Goal: Communication & Community: Answer question/provide support

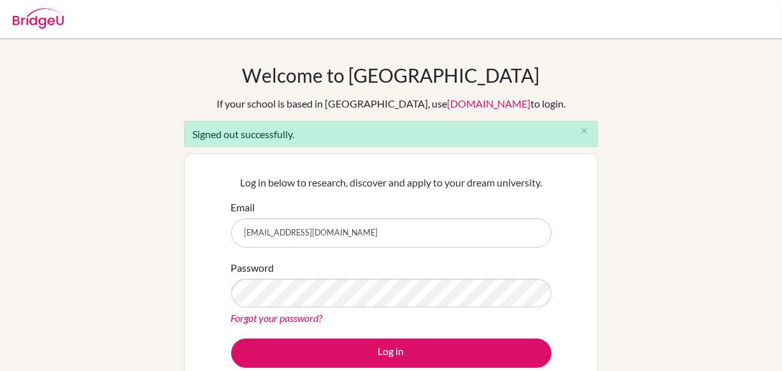
type input "[EMAIL_ADDRESS][DOMAIN_NAME]"
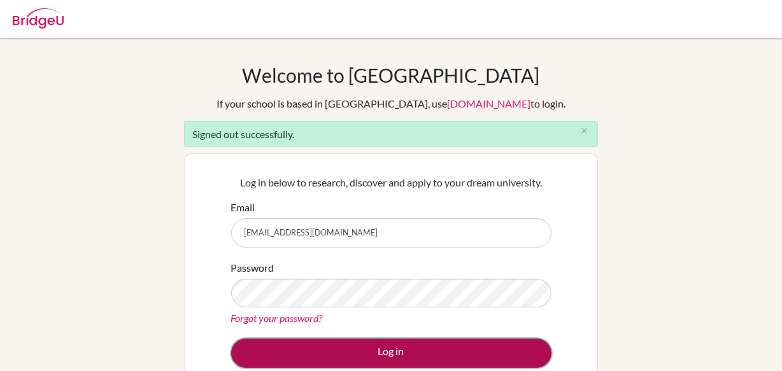
click at [346, 347] on button "Log in" at bounding box center [391, 353] width 320 height 29
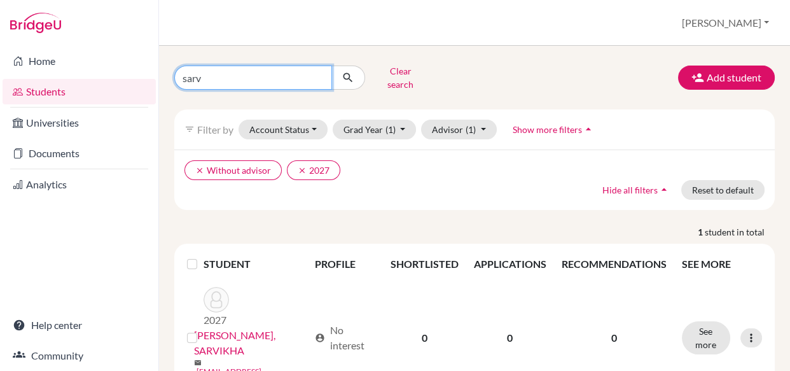
click at [214, 77] on input "sarv" at bounding box center [253, 78] width 158 height 24
drag, startPoint x: 209, startPoint y: 74, endPoint x: 79, endPoint y: 83, distance: 130.1
click at [89, 87] on div "Home Students Universities Documents Analytics Help center Community Students o…" at bounding box center [395, 185] width 790 height 371
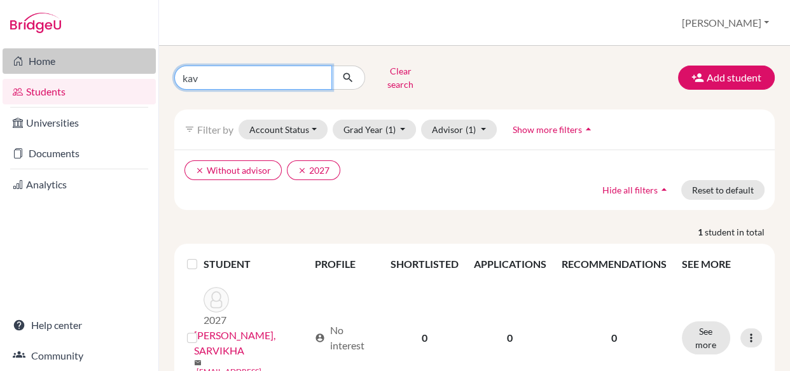
type input "kavy"
click button "submit" at bounding box center [349, 78] width 34 height 24
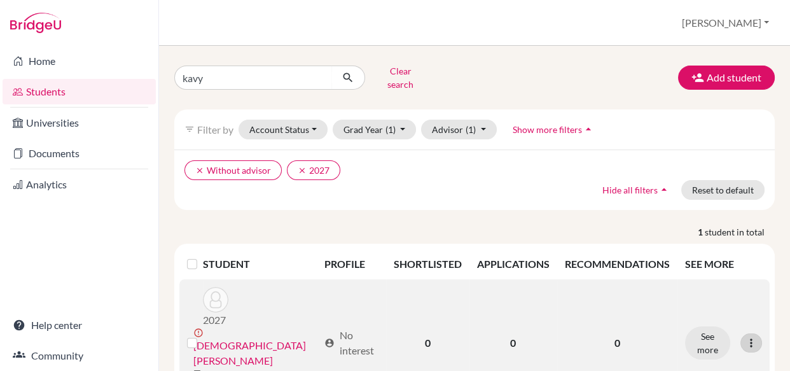
click at [745, 337] on icon at bounding box center [751, 343] width 13 height 13
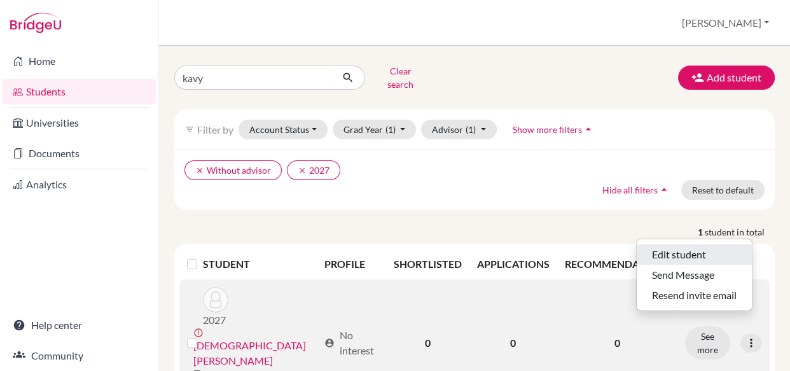
click at [669, 246] on button "Edit student" at bounding box center [694, 254] width 115 height 20
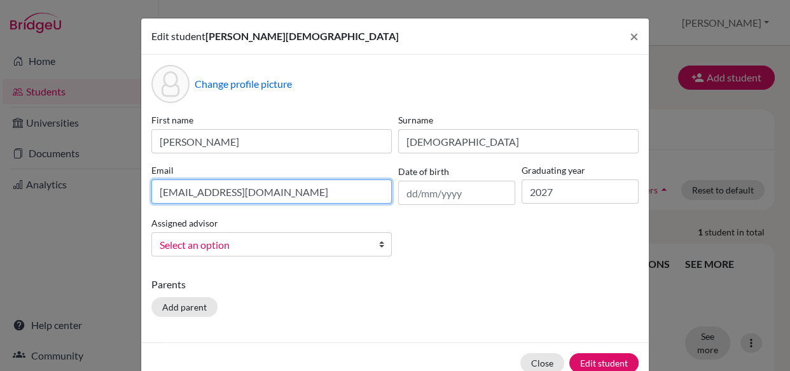
drag, startPoint x: 196, startPoint y: 190, endPoint x: 180, endPoint y: 192, distance: 16.0
click at [180, 192] on input "kavyajirs7759@gmail.com" at bounding box center [271, 191] width 241 height 24
click at [156, 193] on input "kavya7759@gmail.com" at bounding box center [271, 191] width 241 height 24
paste input "jirs"
type input "jirskavya7759@gmail.com"
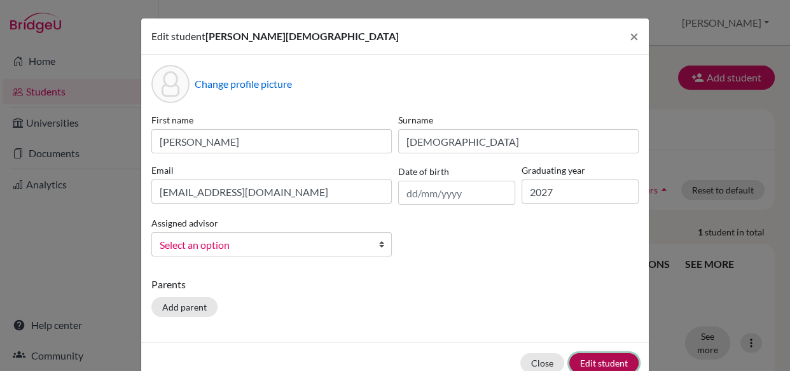
click at [593, 360] on button "Edit student" at bounding box center [604, 363] width 69 height 20
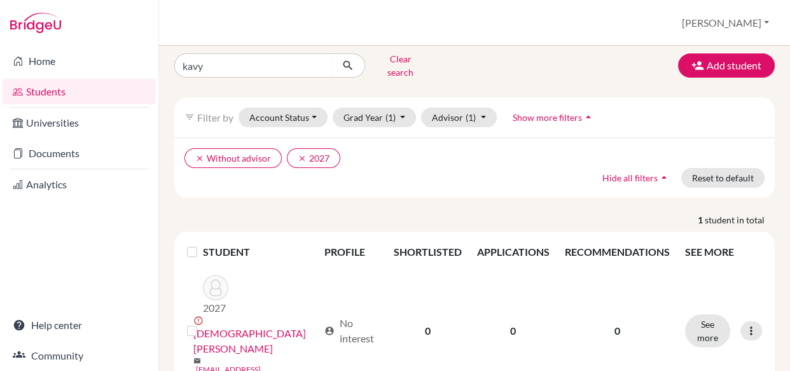
scroll to position [62, 0]
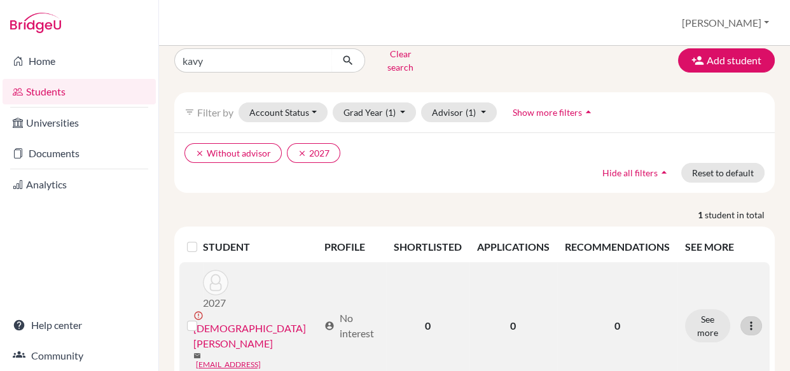
click at [741, 316] on div at bounding box center [752, 325] width 22 height 19
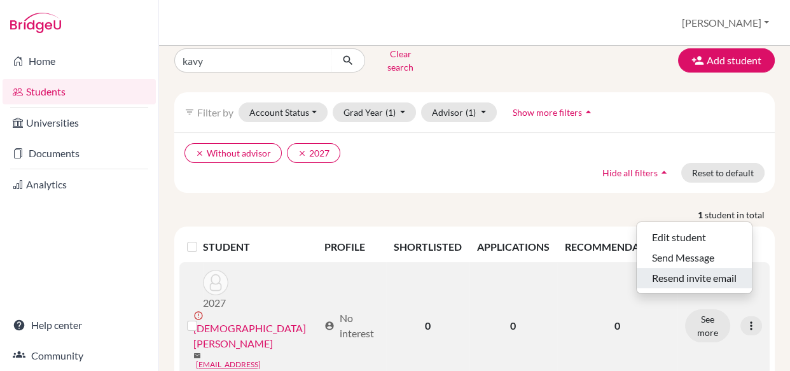
click at [706, 268] on button "Resend invite email" at bounding box center [694, 278] width 115 height 20
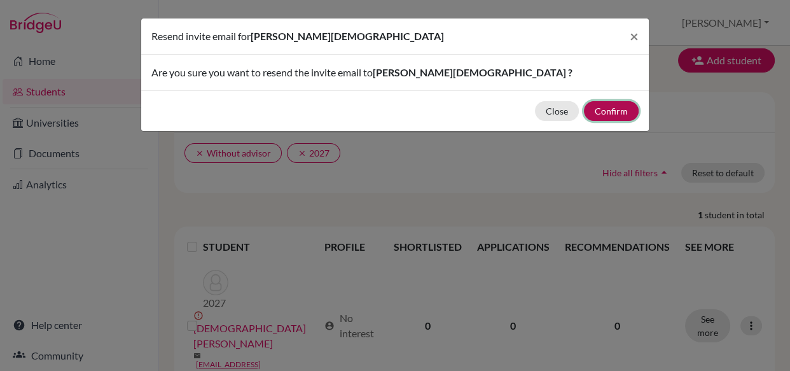
click at [605, 108] on button "Confirm" at bounding box center [611, 111] width 55 height 20
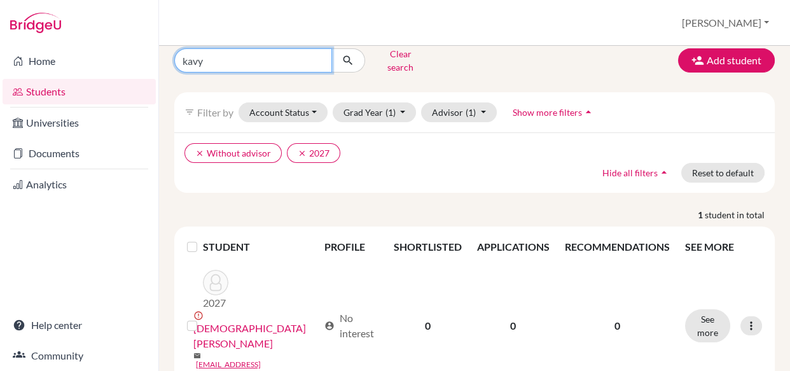
click at [324, 58] on input "kavy" at bounding box center [253, 60] width 158 height 24
click at [323, 57] on input "kavy" at bounding box center [253, 60] width 158 height 24
click at [320, 56] on input "kavy" at bounding box center [253, 60] width 158 height 24
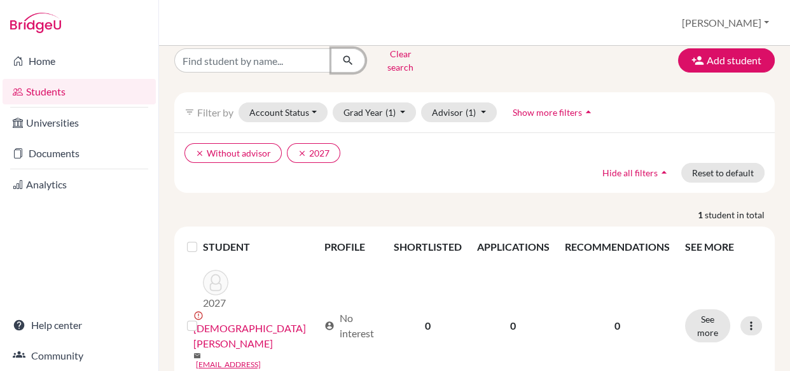
click at [346, 54] on icon "submit" at bounding box center [348, 60] width 13 height 13
click at [413, 54] on button "Clear search" at bounding box center [400, 60] width 71 height 33
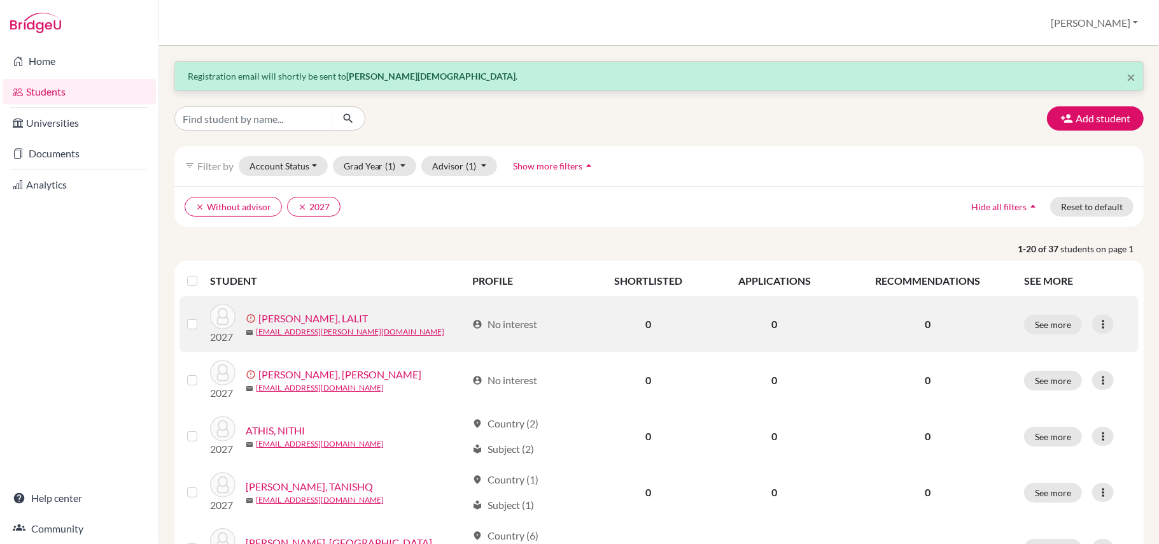
drag, startPoint x: 194, startPoint y: 281, endPoint x: 204, endPoint y: 308, distance: 28.4
click at [202, 316] on label at bounding box center [202, 316] width 0 height 0
click at [0, 0] on input "checkbox" at bounding box center [0, 0] width 0 height 0
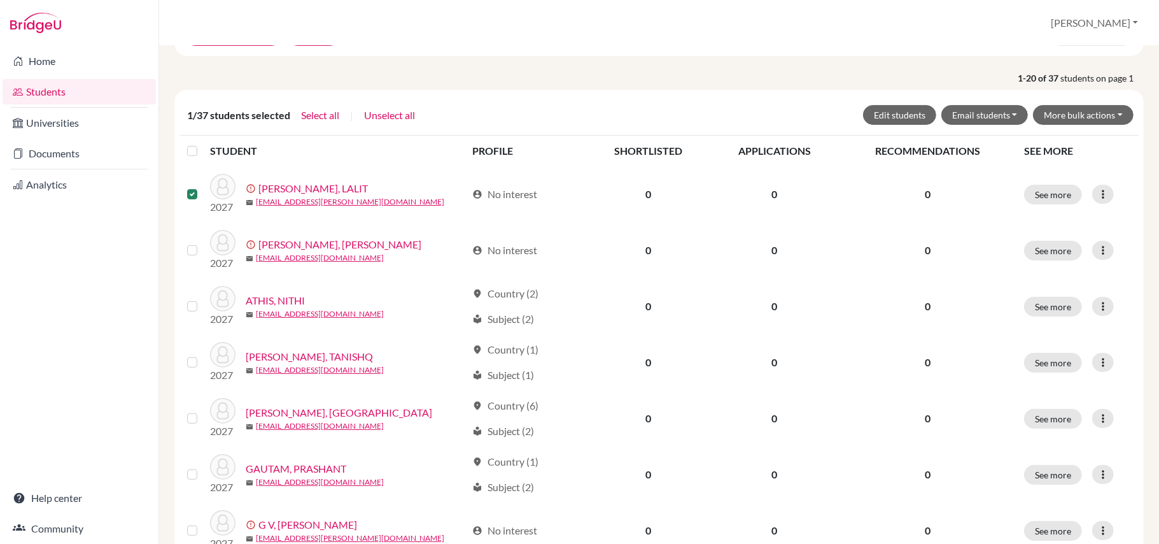
scroll to position [169, 0]
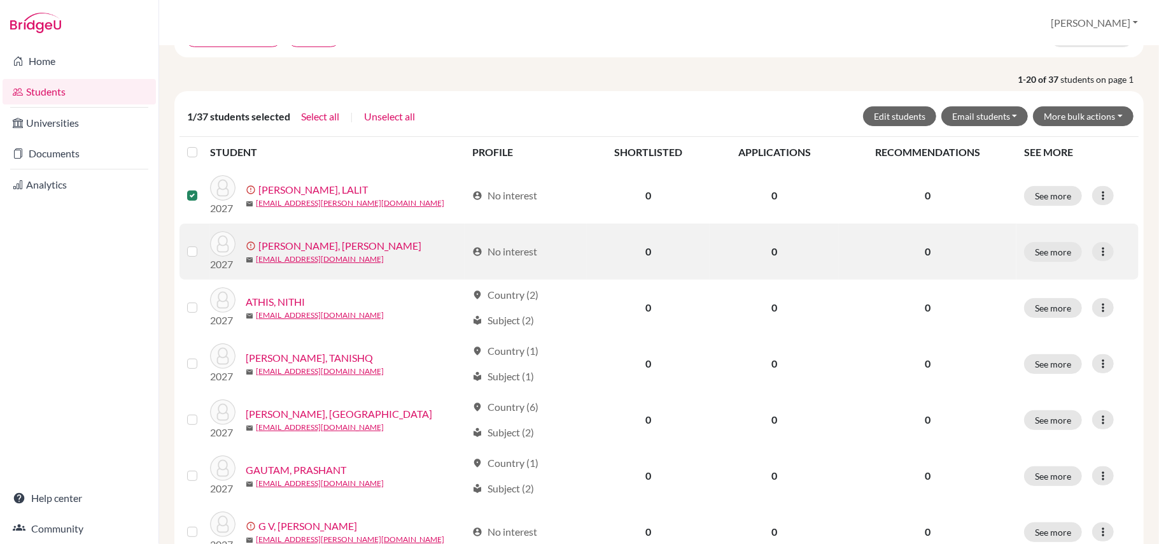
click at [202, 244] on label at bounding box center [202, 244] width 0 height 0
click at [0, 0] on input "checkbox" at bounding box center [0, 0] width 0 height 0
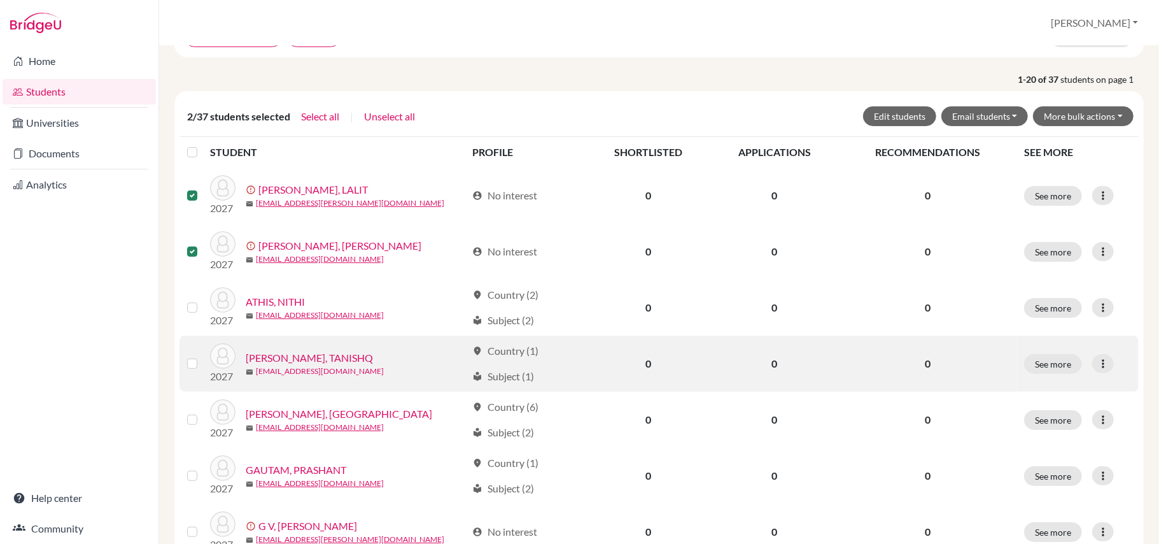
scroll to position [255, 0]
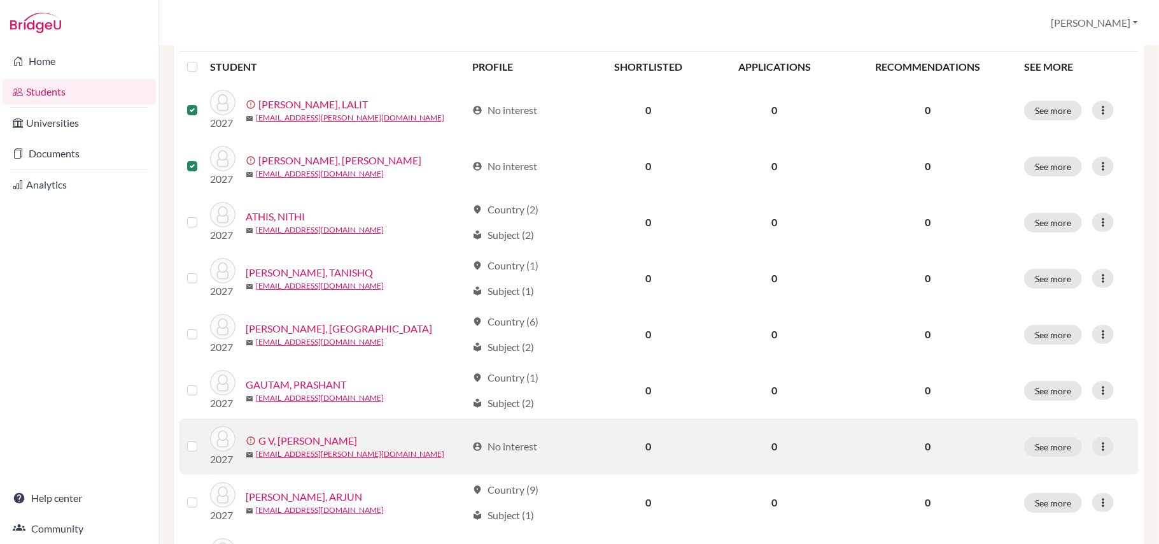
click at [202, 370] on label at bounding box center [202, 439] width 0 height 0
click at [0, 0] on input "checkbox" at bounding box center [0, 0] width 0 height 0
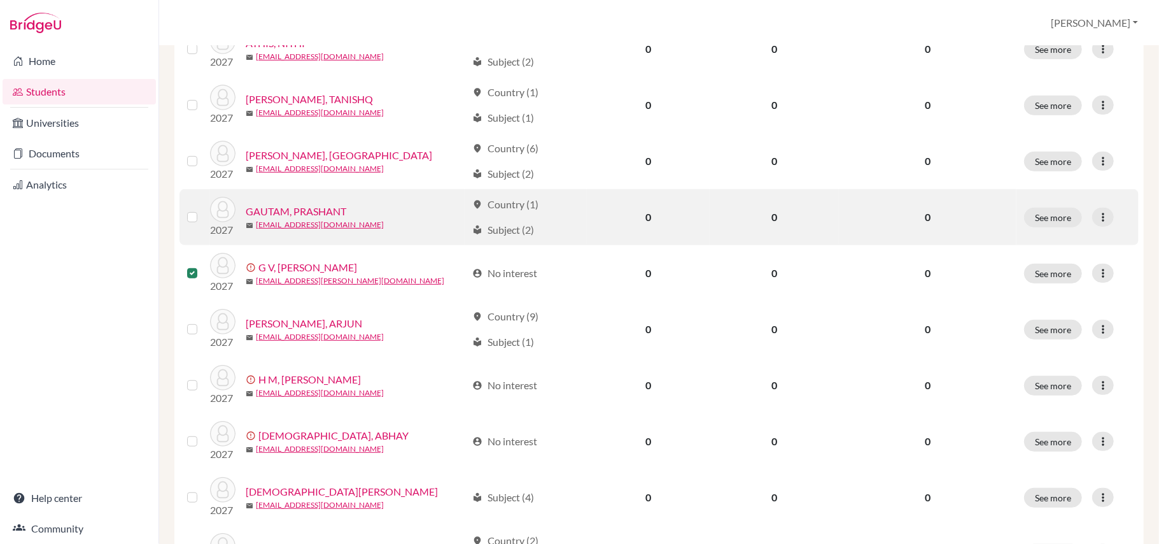
scroll to position [509, 0]
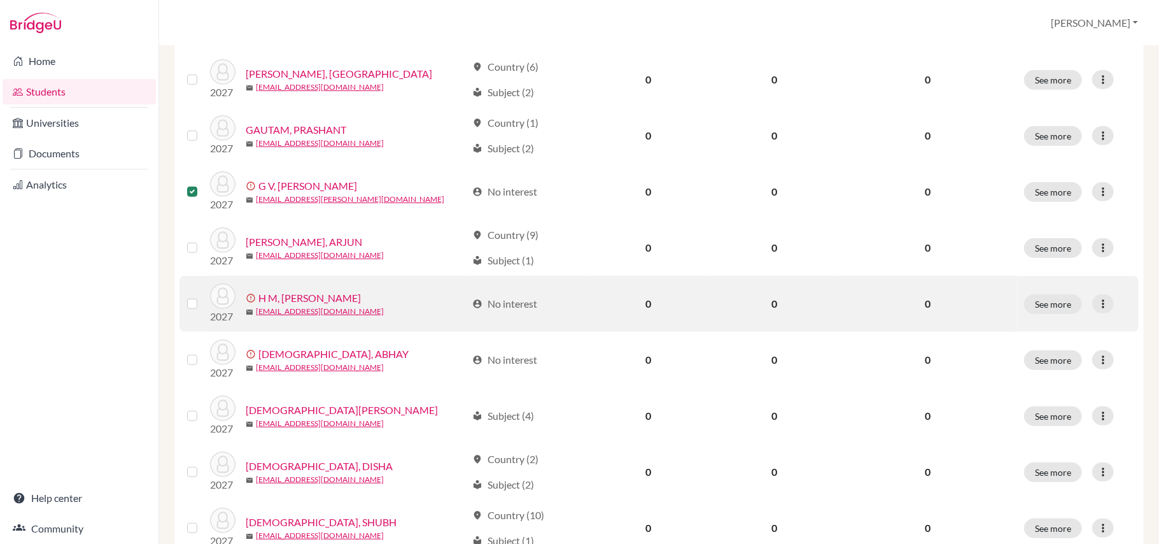
drag, startPoint x: 192, startPoint y: 309, endPoint x: 186, endPoint y: 332, distance: 23.8
click at [202, 296] on label at bounding box center [202, 296] width 0 height 0
click at [0, 0] on input "checkbox" at bounding box center [0, 0] width 0 height 0
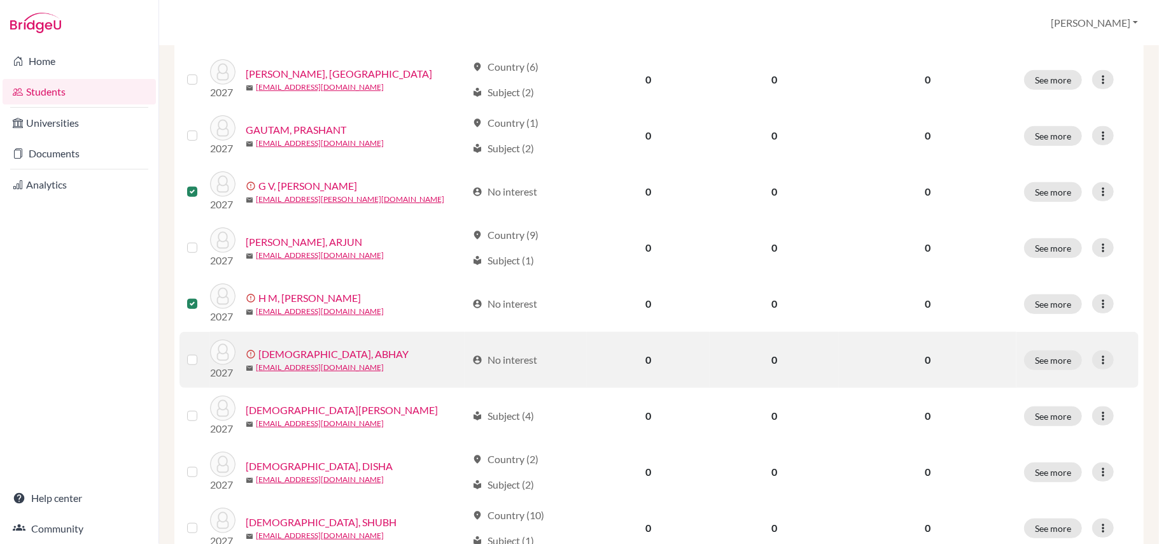
click at [191, 367] on div at bounding box center [194, 359] width 15 height 15
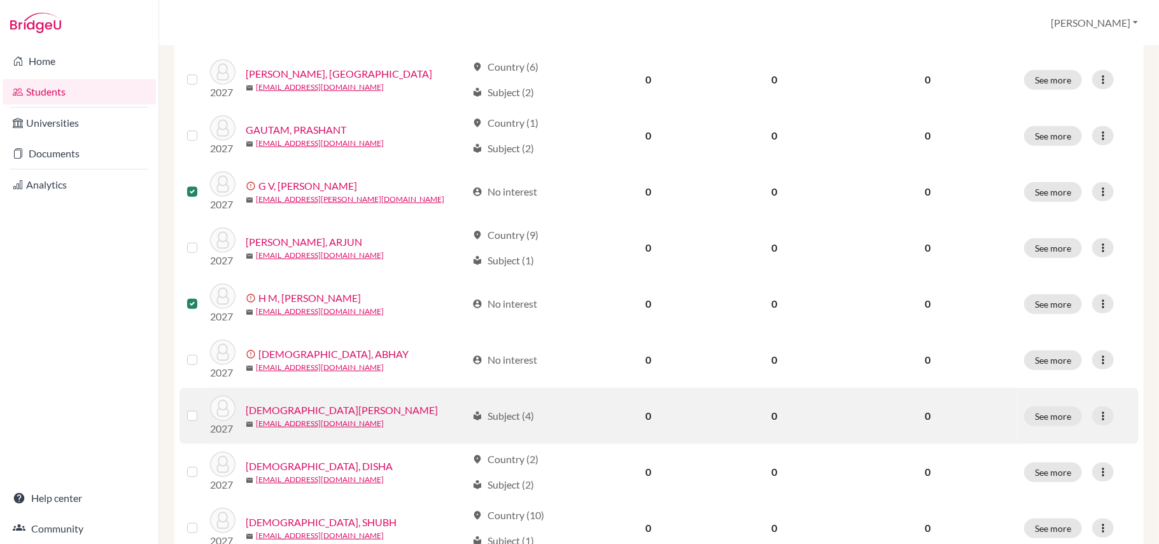
click at [202, 370] on label at bounding box center [202, 408] width 0 height 0
click at [0, 0] on input "checkbox" at bounding box center [0, 0] width 0 height 0
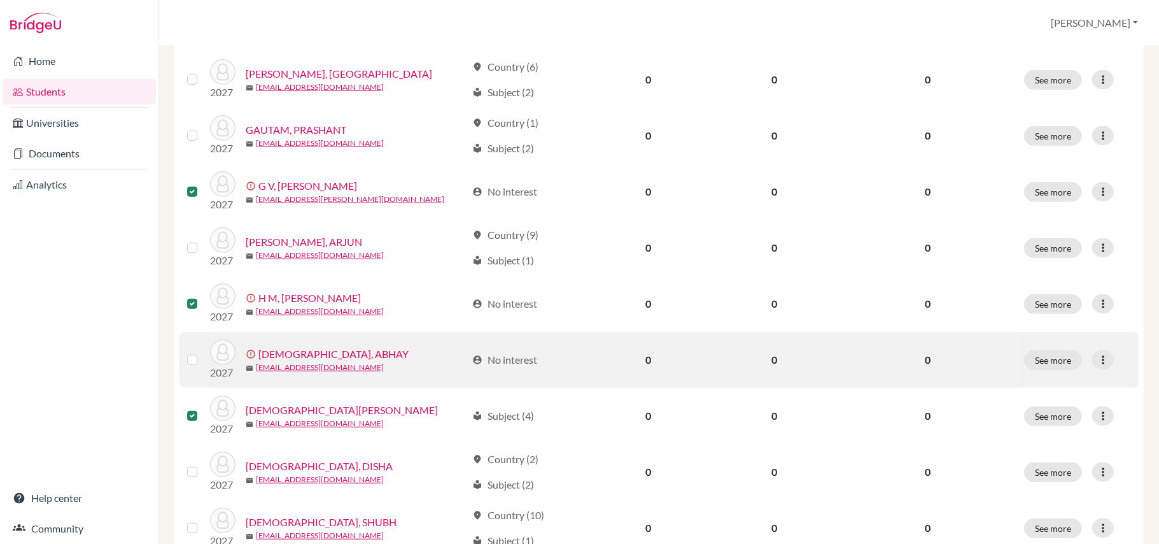
click at [202, 352] on label at bounding box center [202, 352] width 0 height 0
click at [0, 0] on input "checkbox" at bounding box center [0, 0] width 0 height 0
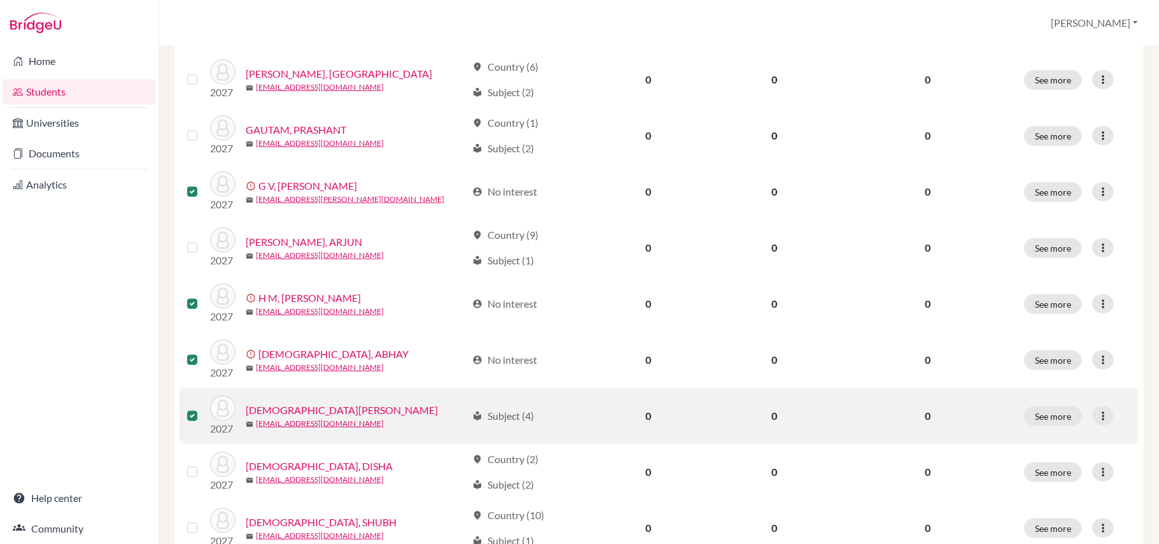
click at [202, 370] on label at bounding box center [202, 408] width 0 height 0
click at [0, 0] on input "checkbox" at bounding box center [0, 0] width 0 height 0
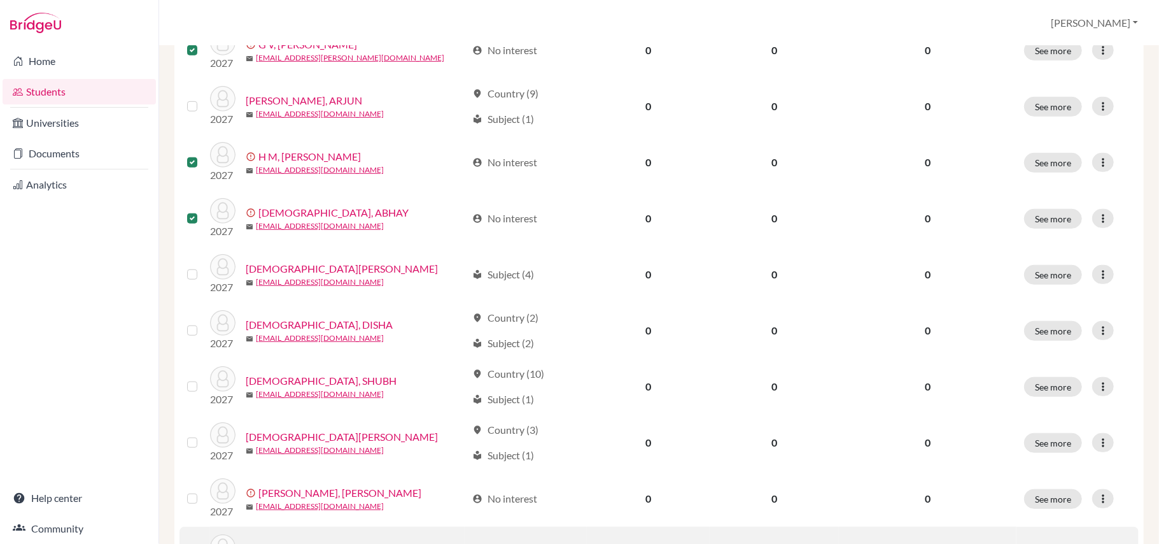
scroll to position [848, 0]
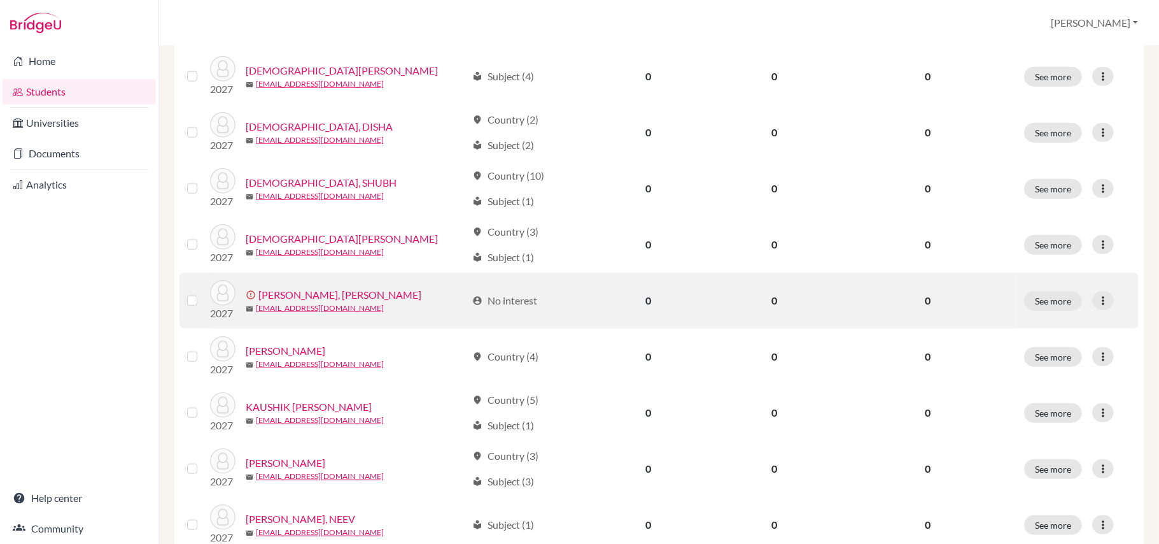
click at [202, 293] on label at bounding box center [202, 293] width 0 height 0
click at [0, 0] on input "checkbox" at bounding box center [0, 0] width 0 height 0
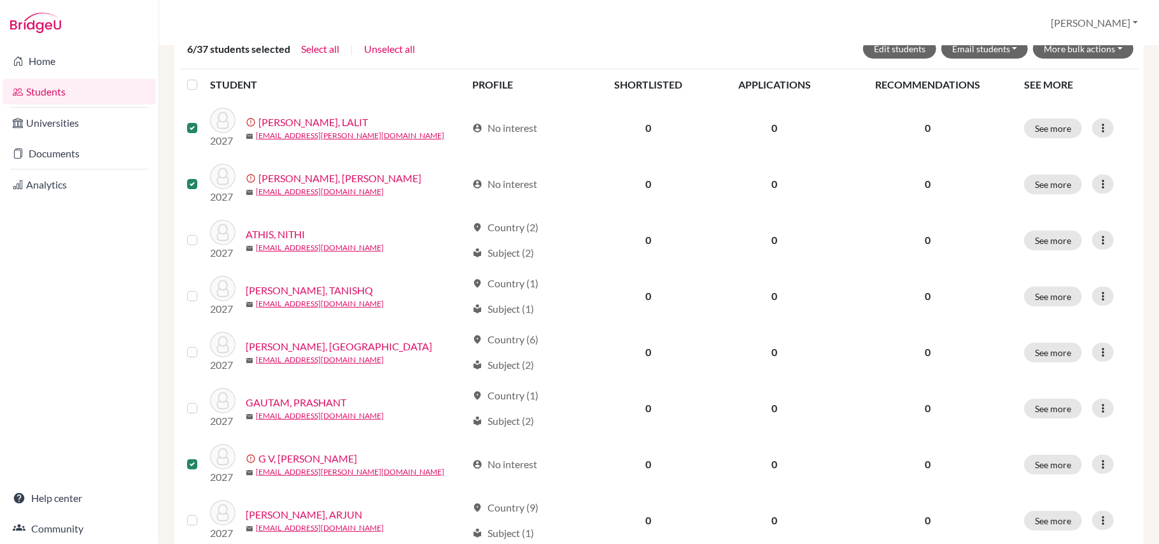
scroll to position [153, 0]
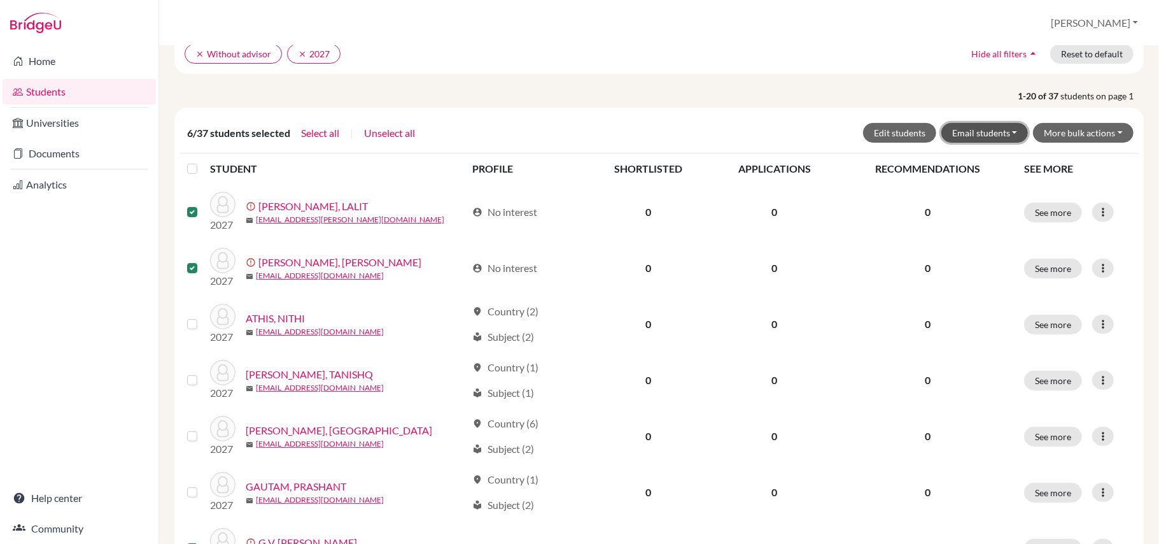
click at [790, 136] on button "Email students" at bounding box center [984, 133] width 87 height 20
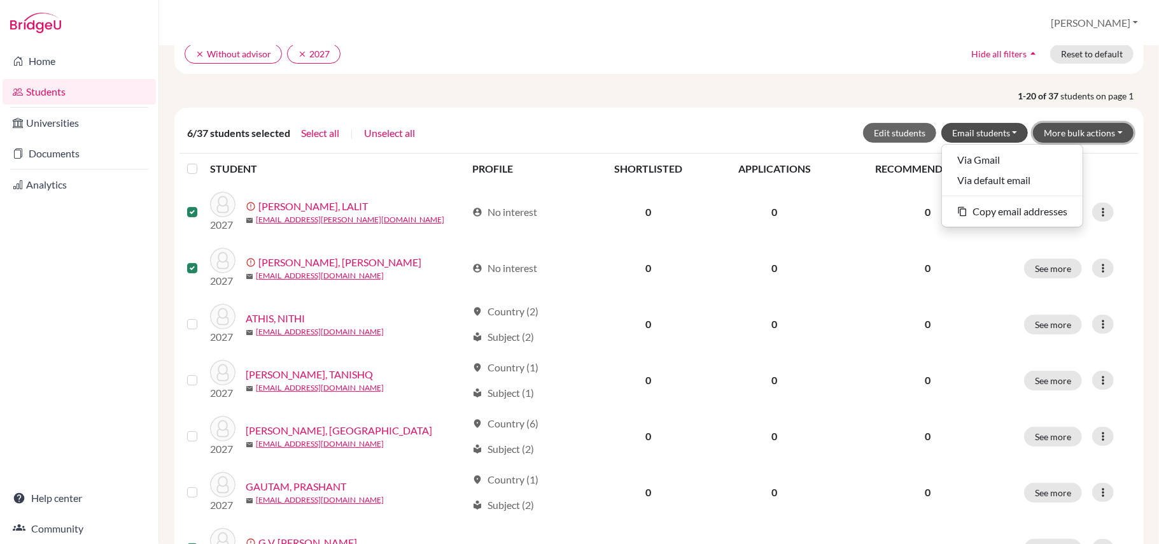
click at [790, 134] on button "More bulk actions" at bounding box center [1083, 133] width 101 height 20
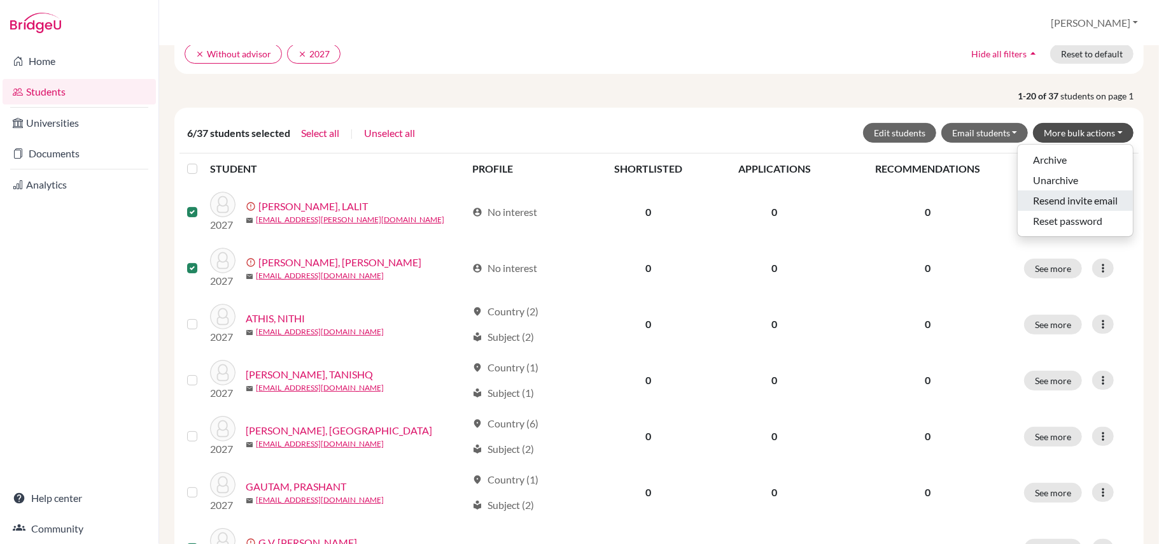
click at [790, 205] on button "Resend invite email" at bounding box center [1075, 200] width 115 height 20
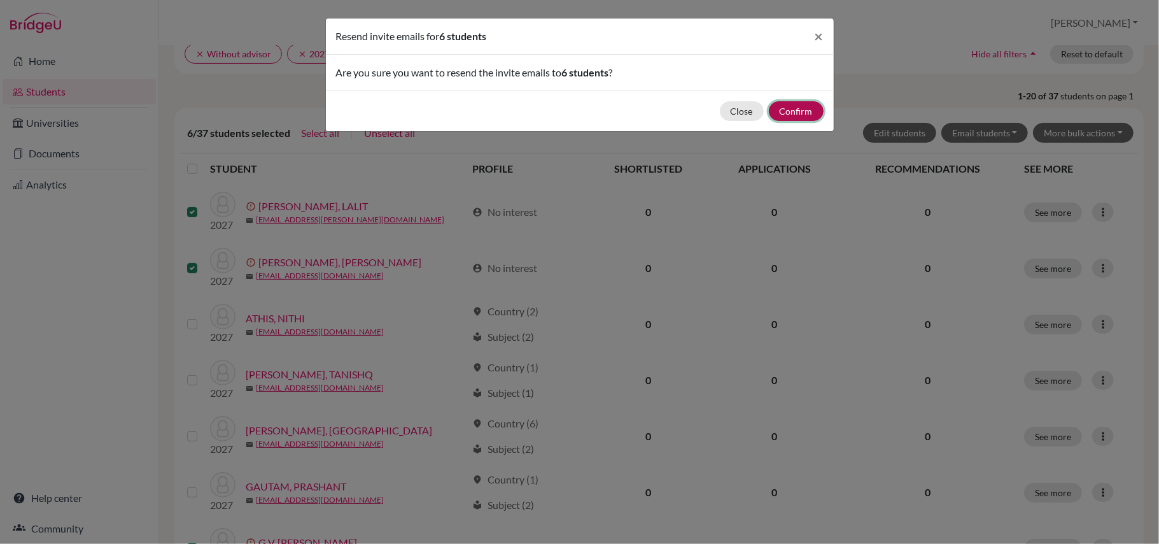
click at [790, 113] on button "Confirm" at bounding box center [796, 111] width 55 height 20
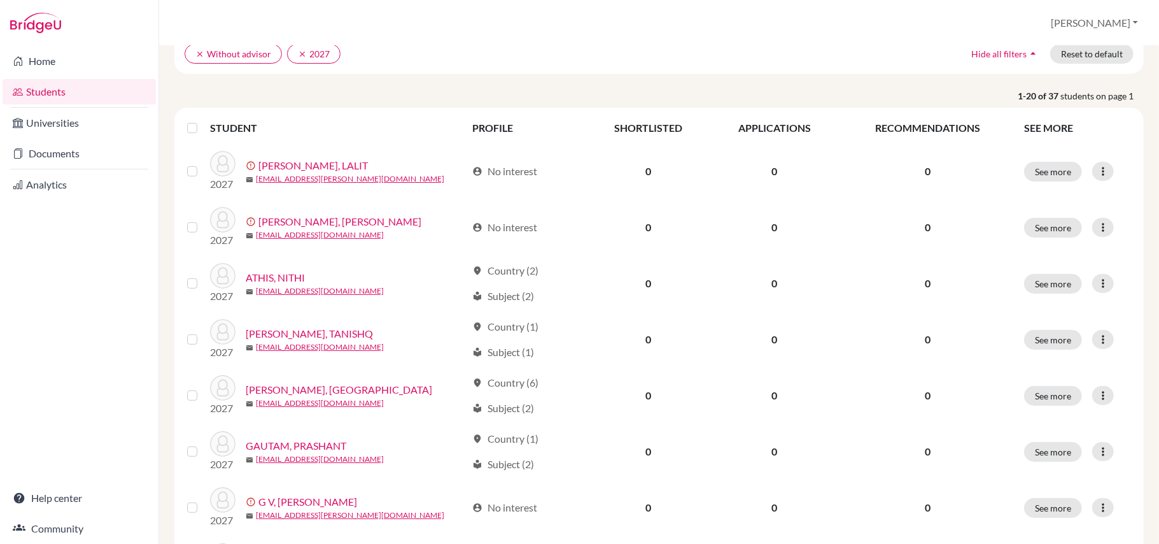
click at [510, 125] on th "PROFILE" at bounding box center [526, 128] width 122 height 31
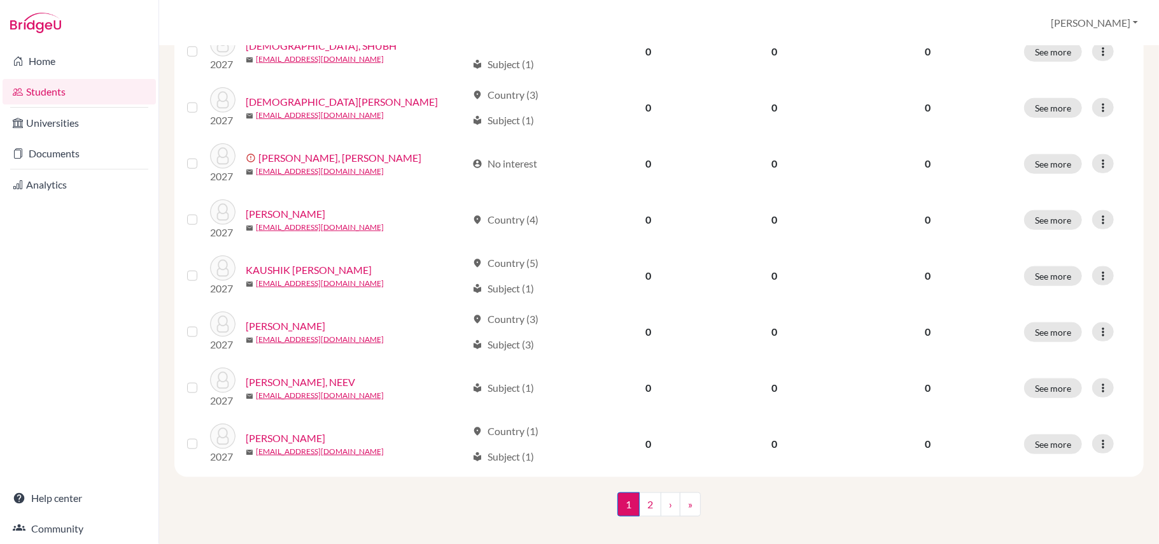
scroll to position [960, 0]
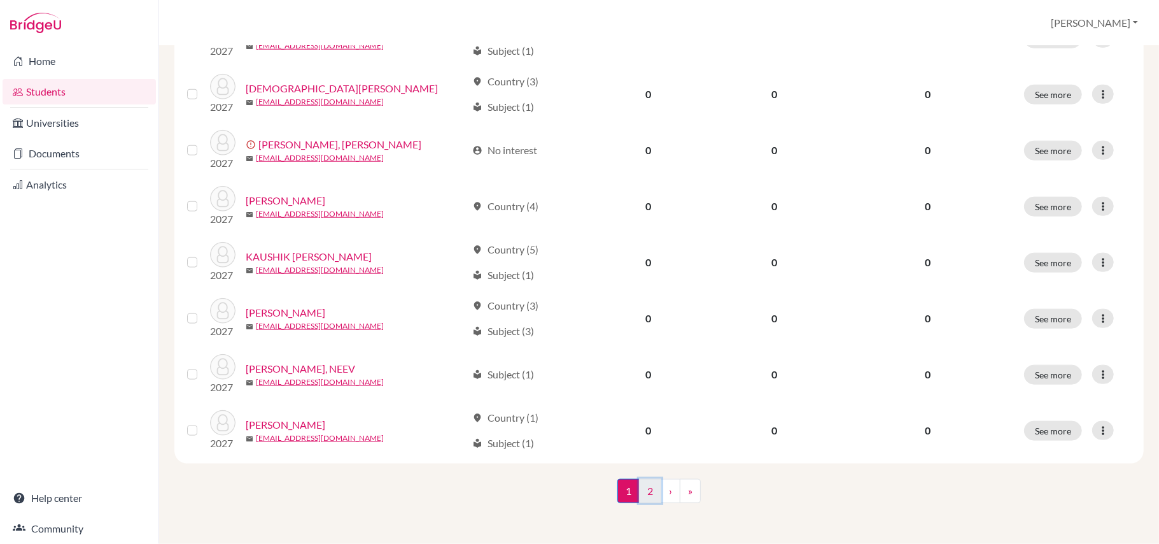
click at [640, 370] on link "2" at bounding box center [650, 491] width 22 height 24
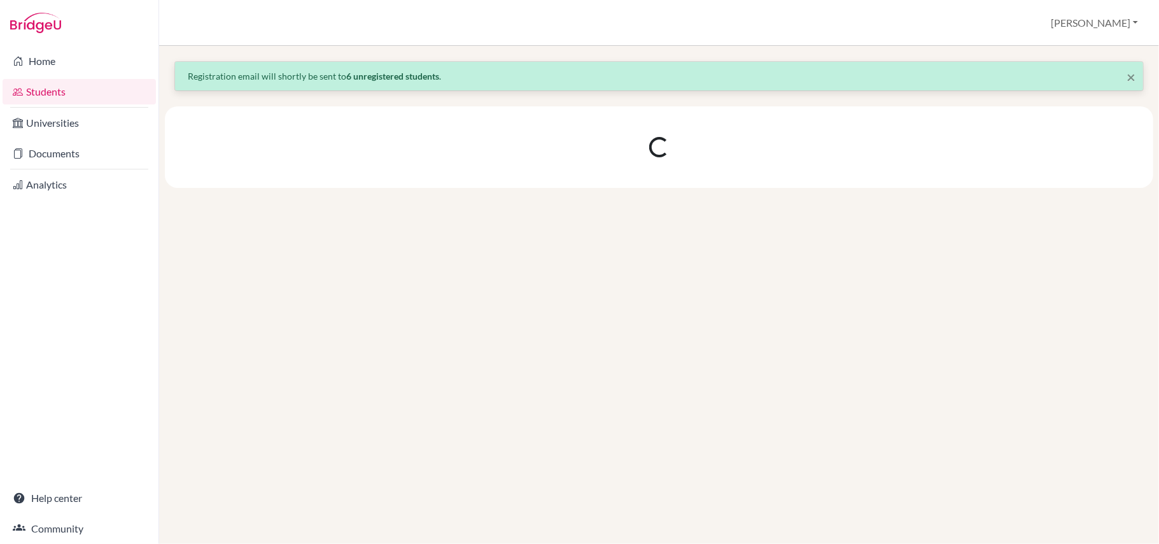
scroll to position [0, 0]
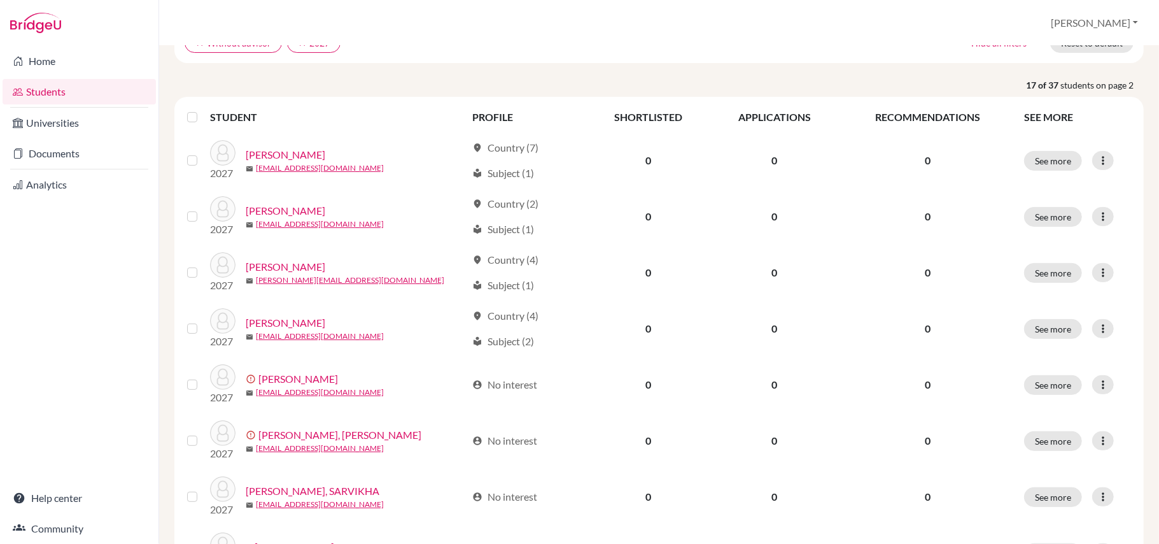
scroll to position [339, 0]
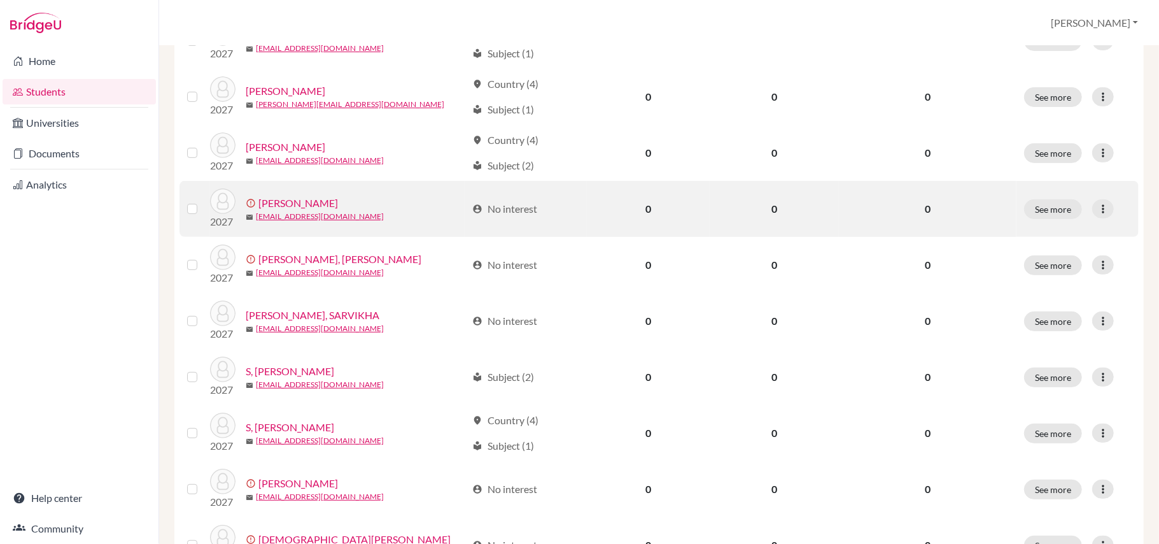
click at [202, 201] on label at bounding box center [202, 201] width 0 height 0
click at [0, 0] on input "checkbox" at bounding box center [0, 0] width 0 height 0
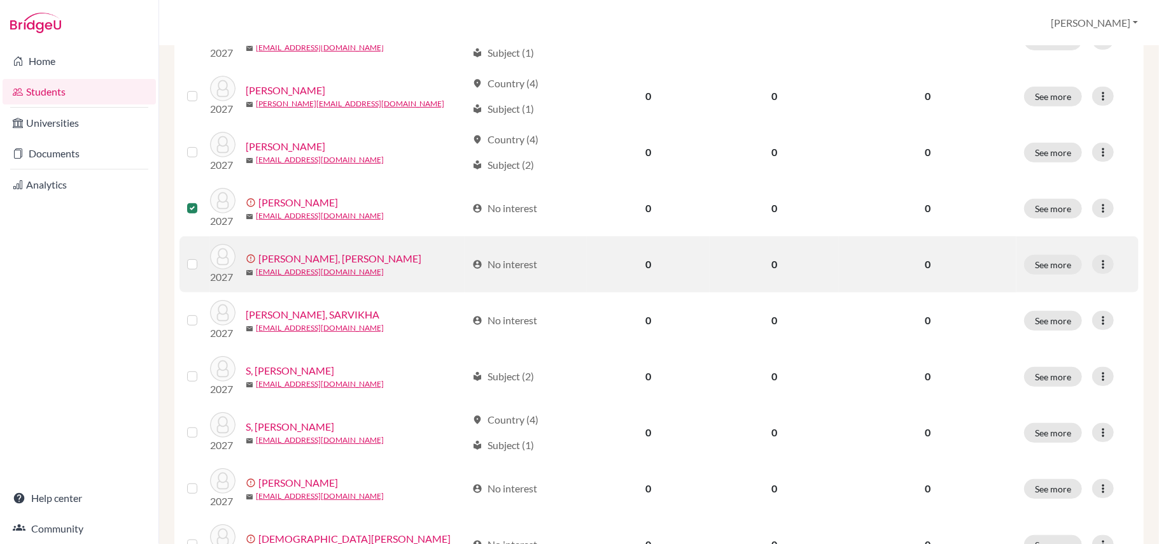
click at [202, 256] on label at bounding box center [202, 256] width 0 height 0
click at [0, 0] on input "checkbox" at bounding box center [0, 0] width 0 height 0
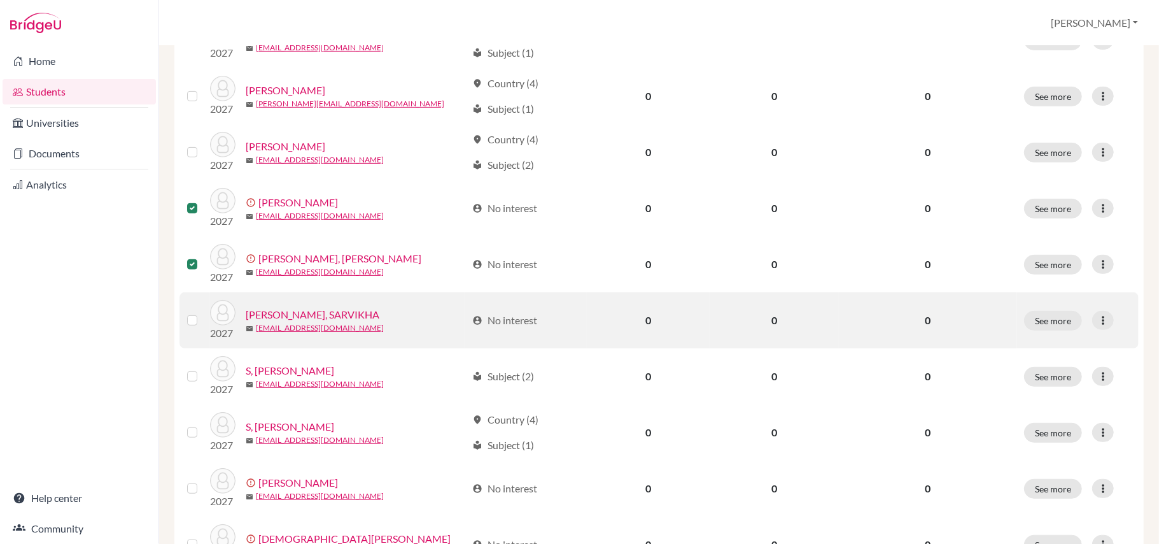
click at [202, 312] on label at bounding box center [202, 312] width 0 height 0
click at [0, 0] on input "checkbox" at bounding box center [0, 0] width 0 height 0
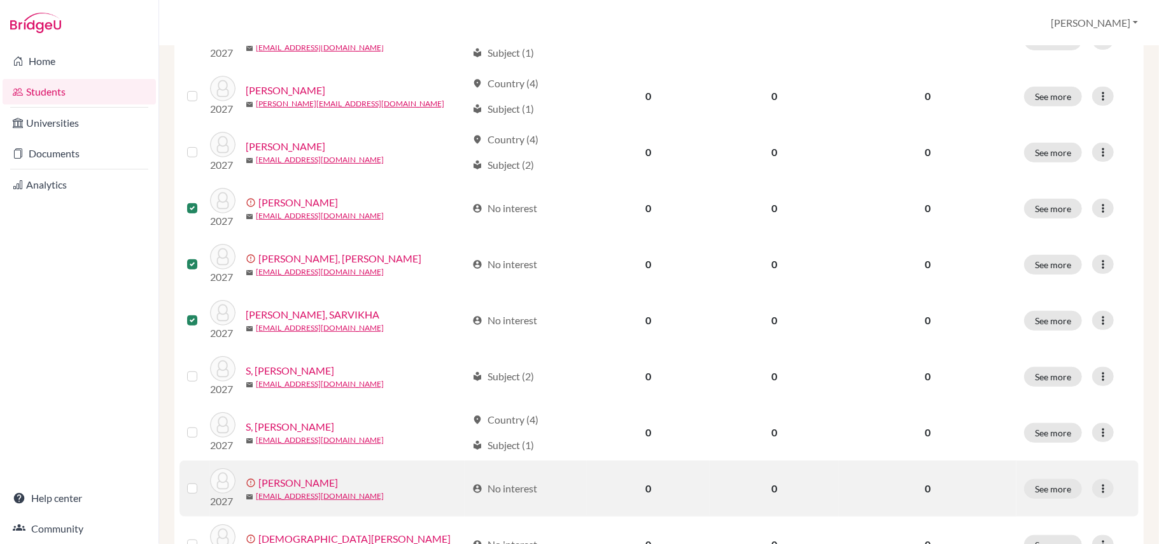
click at [202, 370] on label at bounding box center [202, 481] width 0 height 0
click at [0, 0] on input "checkbox" at bounding box center [0, 0] width 0 height 0
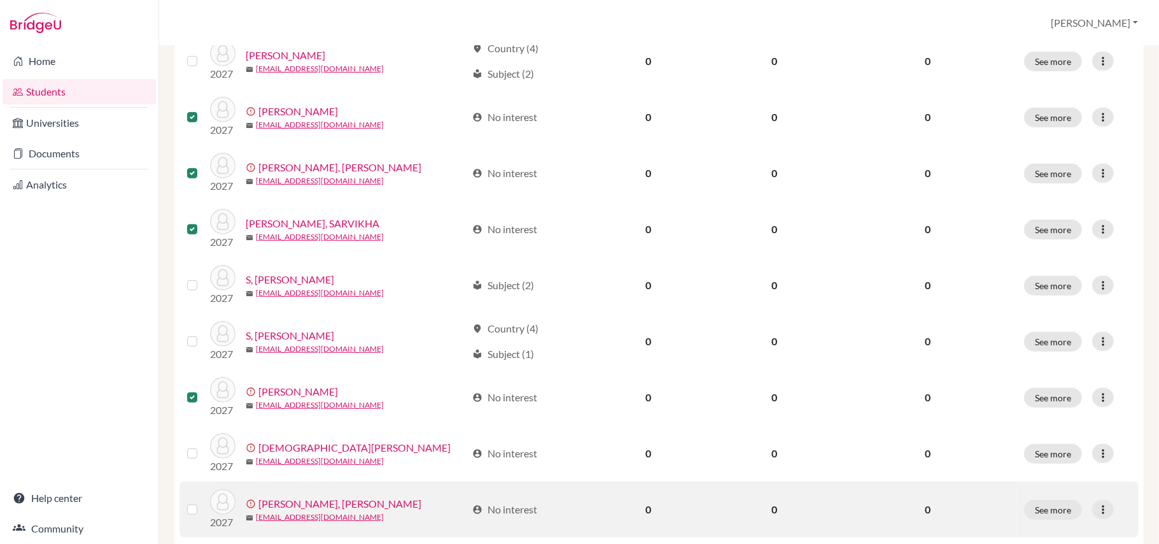
scroll to position [551, 0]
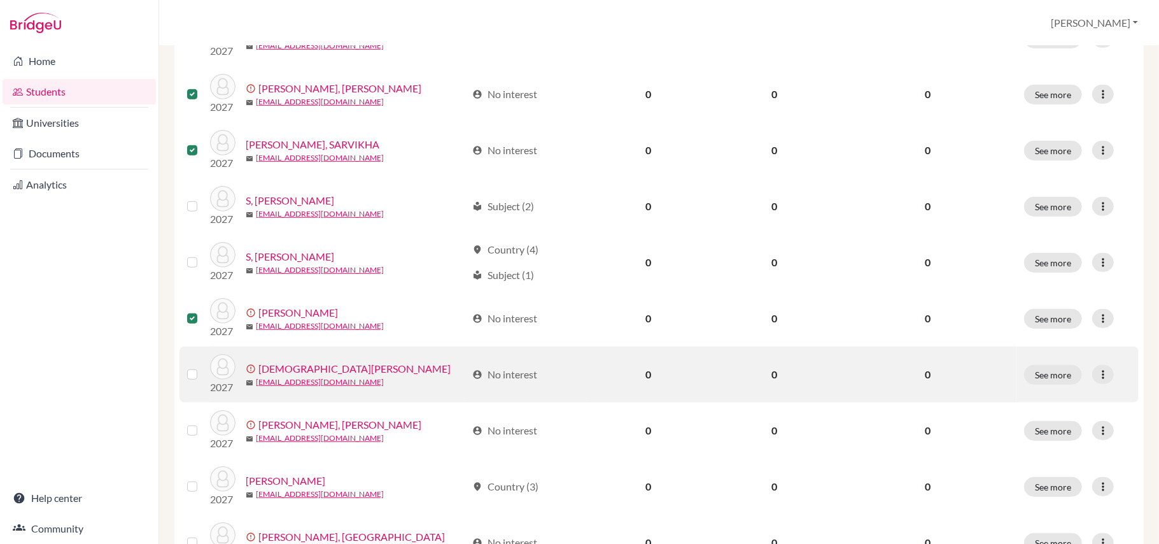
click at [202, 367] on label at bounding box center [202, 367] width 0 height 0
click at [0, 0] on input "checkbox" at bounding box center [0, 0] width 0 height 0
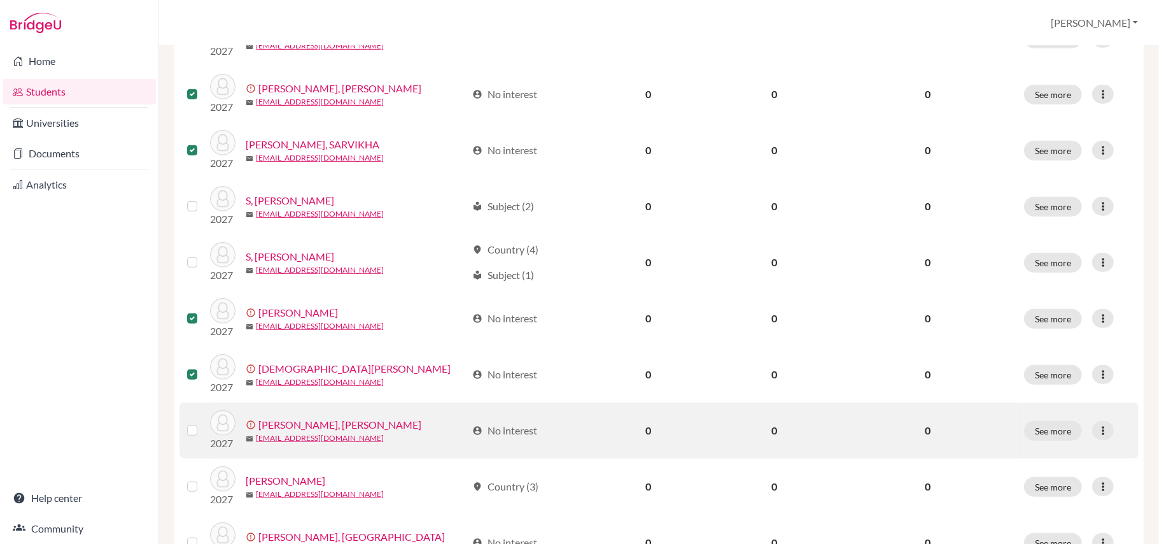
click at [197, 370] on div at bounding box center [194, 430] width 15 height 15
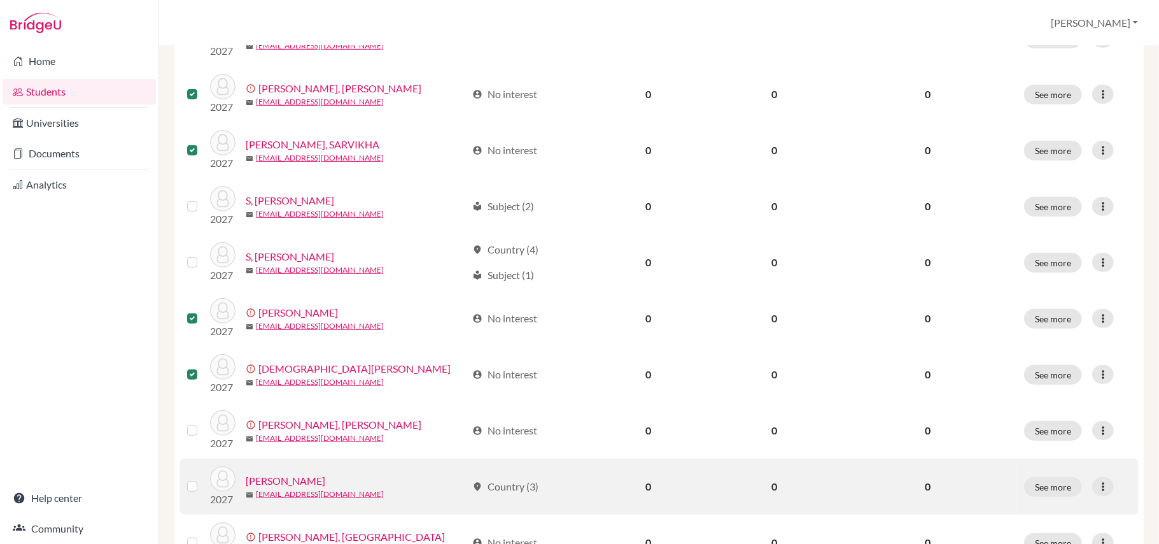
drag, startPoint x: 197, startPoint y: 491, endPoint x: 195, endPoint y: 480, distance: 11.7
click at [197, 370] on div at bounding box center [194, 486] width 15 height 15
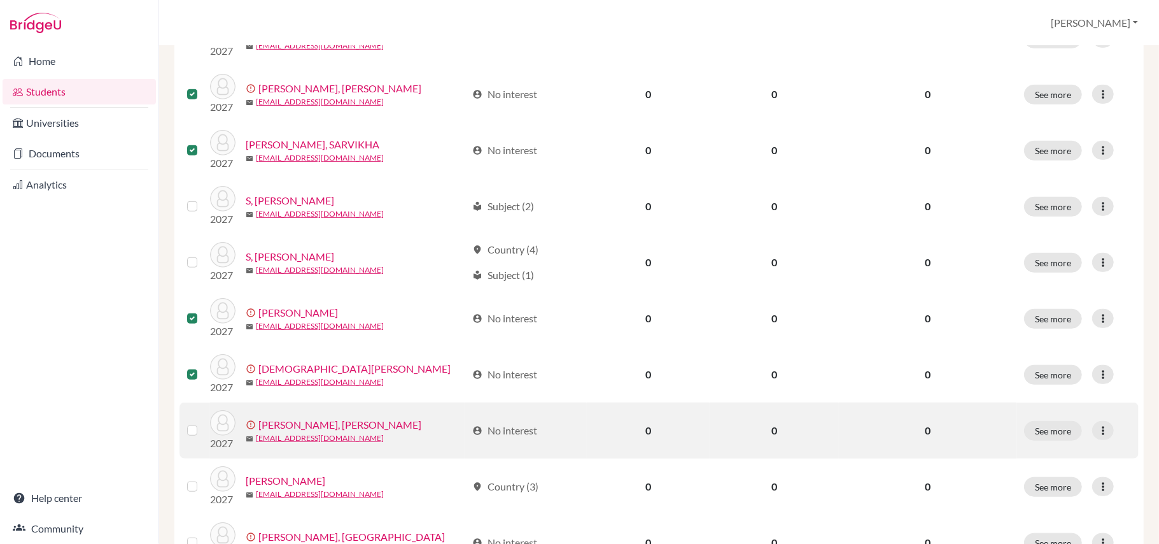
click at [202, 370] on label at bounding box center [202, 423] width 0 height 0
click at [0, 0] on input "checkbox" at bounding box center [0, 0] width 0 height 0
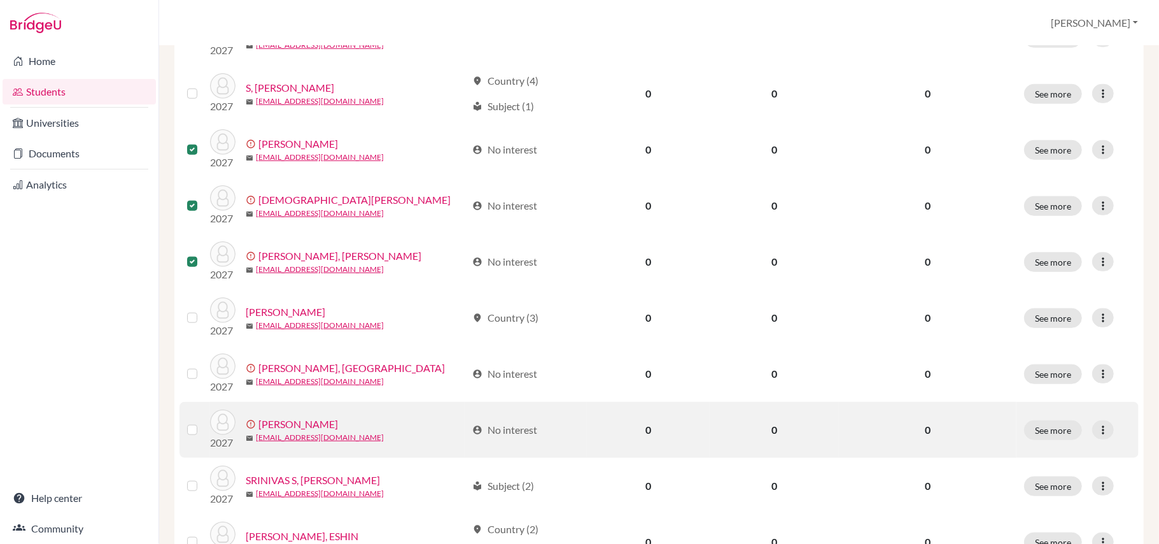
scroll to position [720, 0]
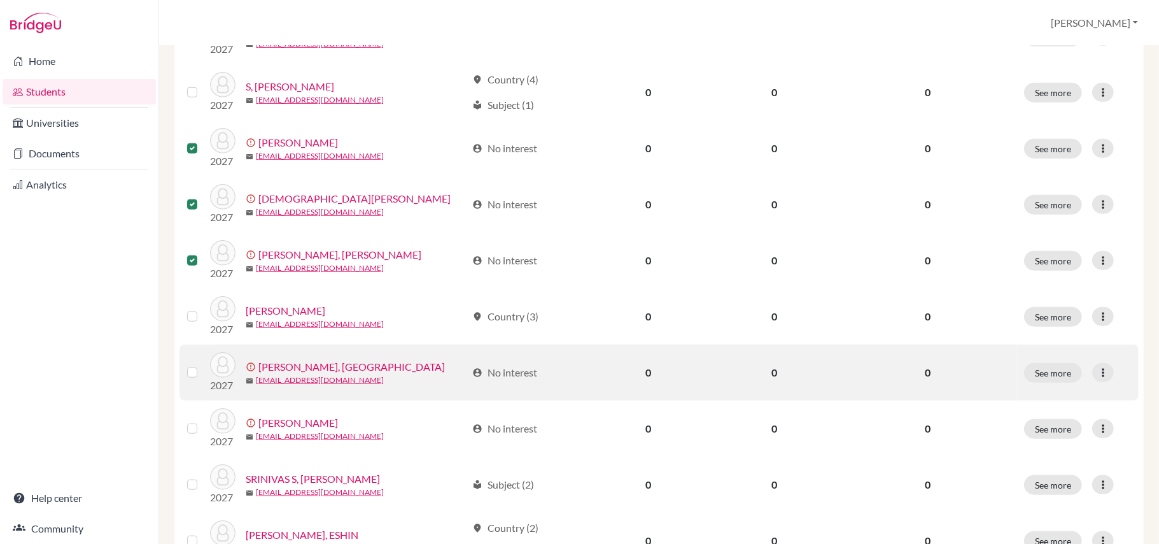
click at [202, 365] on label at bounding box center [202, 365] width 0 height 0
click at [0, 0] on input "checkbox" at bounding box center [0, 0] width 0 height 0
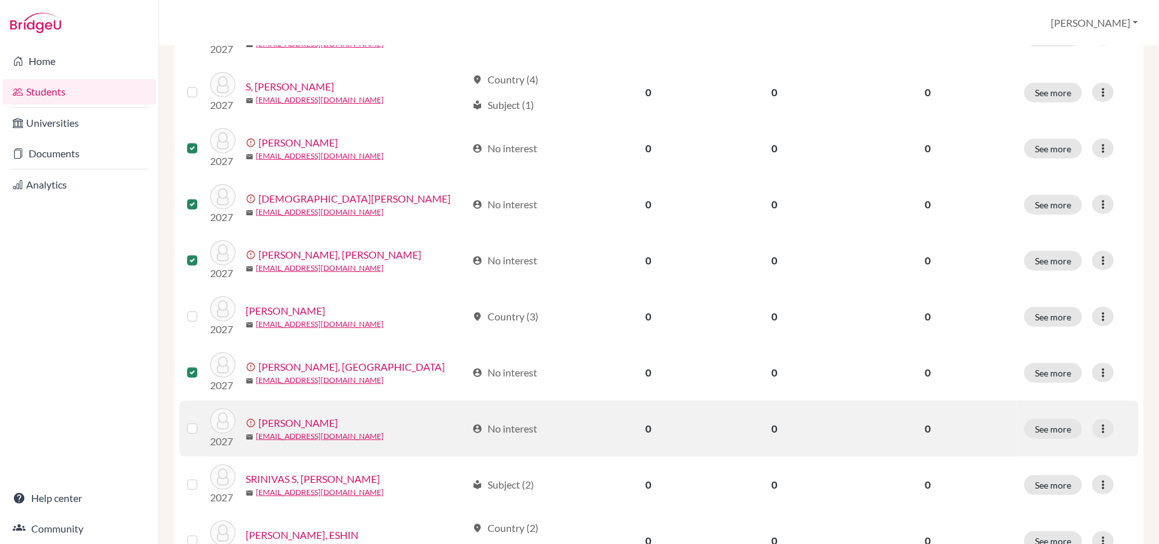
click at [190, 370] on div at bounding box center [194, 428] width 15 height 15
click at [202, 370] on label at bounding box center [202, 421] width 0 height 0
click at [0, 0] on input "checkbox" at bounding box center [0, 0] width 0 height 0
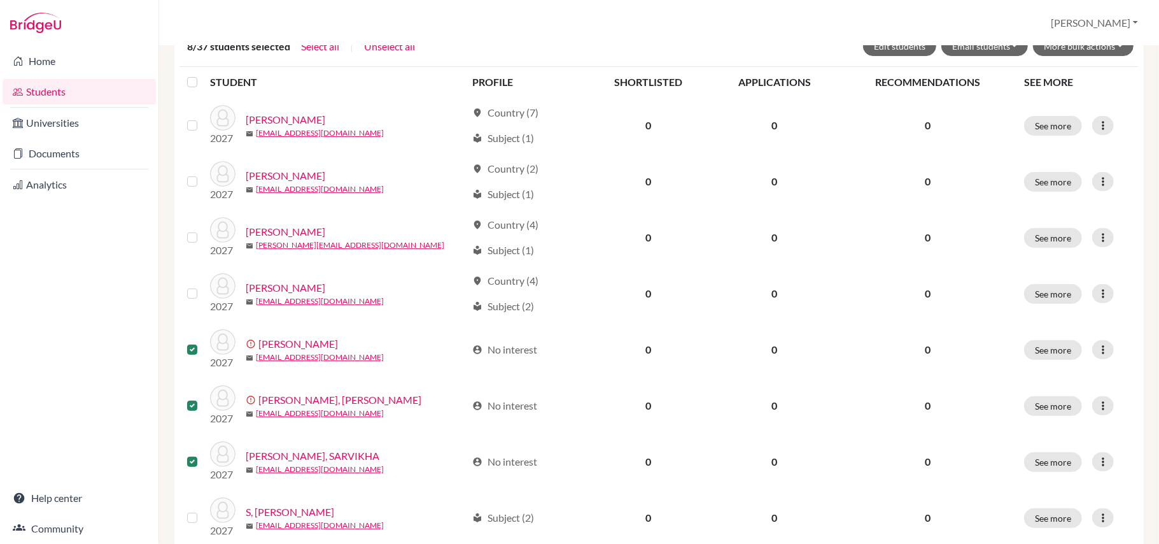
scroll to position [0, 0]
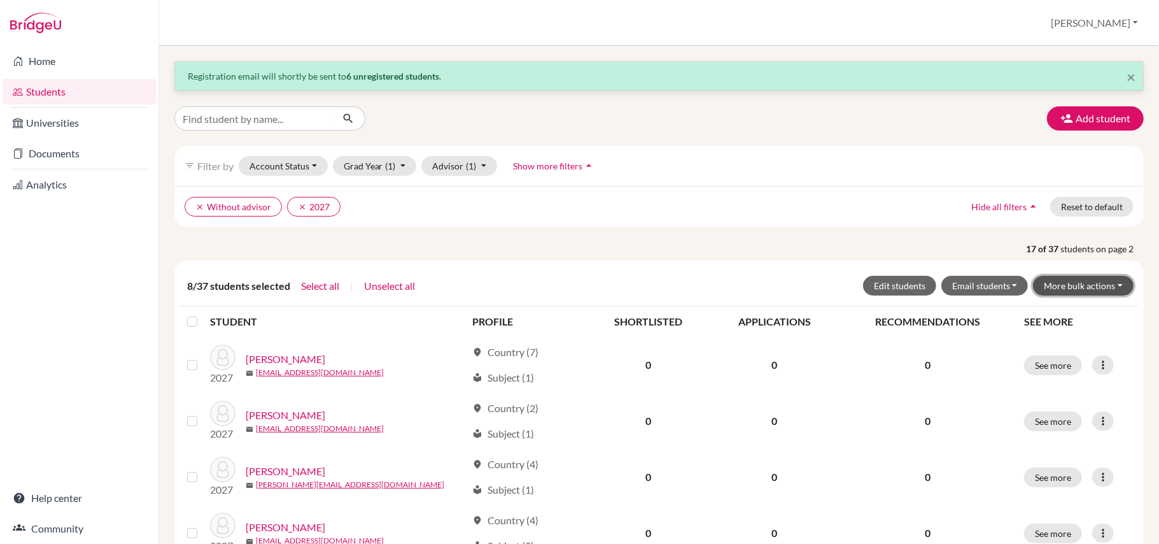
click at [790, 288] on button "More bulk actions" at bounding box center [1083, 286] width 101 height 20
click at [790, 357] on button "Resend invite email" at bounding box center [1075, 353] width 115 height 20
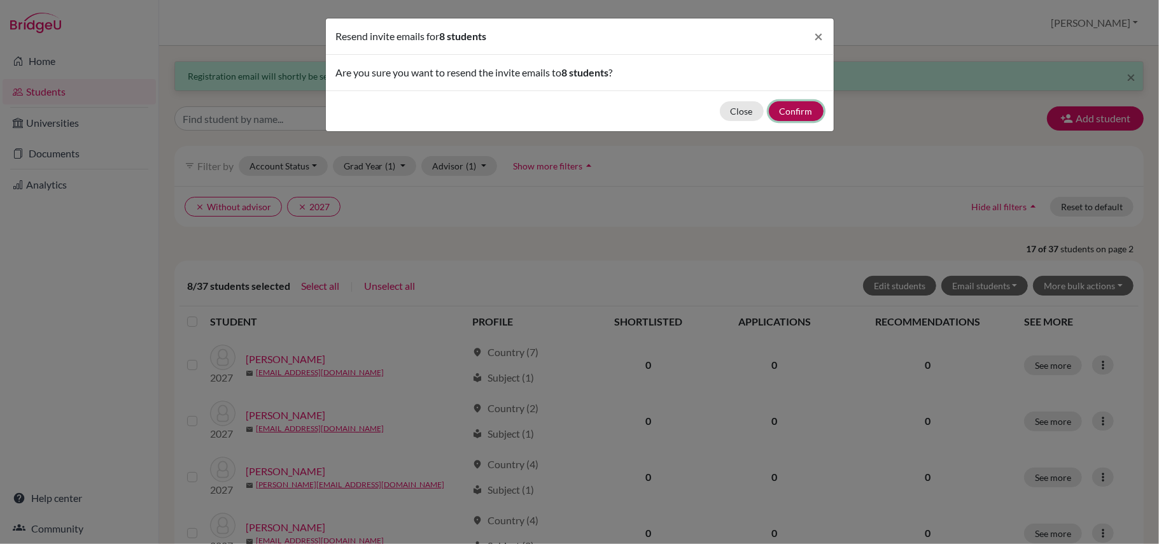
click at [790, 110] on button "Confirm" at bounding box center [796, 111] width 55 height 20
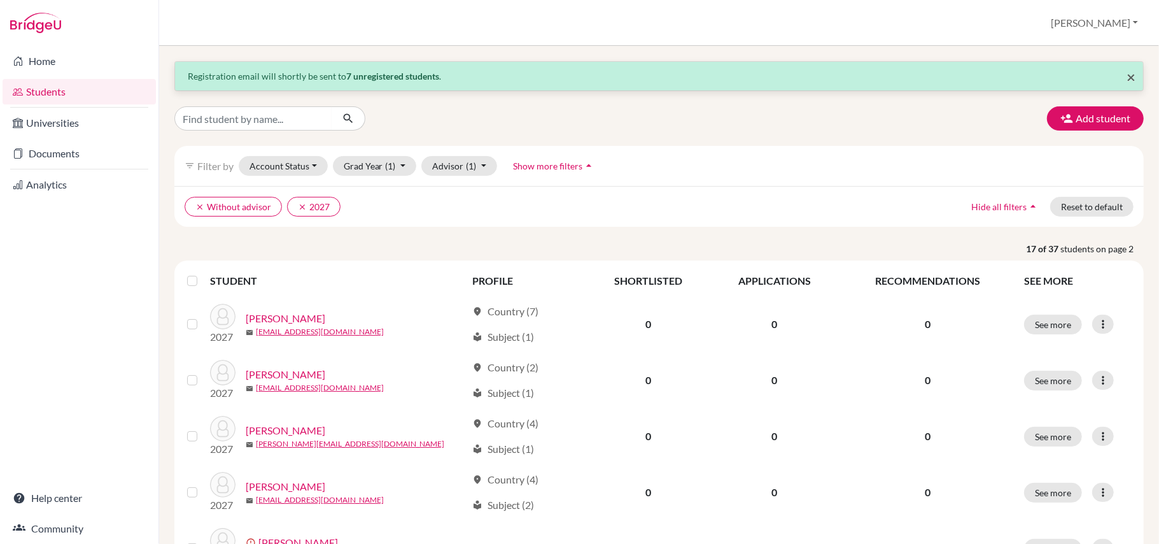
click at [790, 76] on span "×" at bounding box center [1130, 76] width 9 height 18
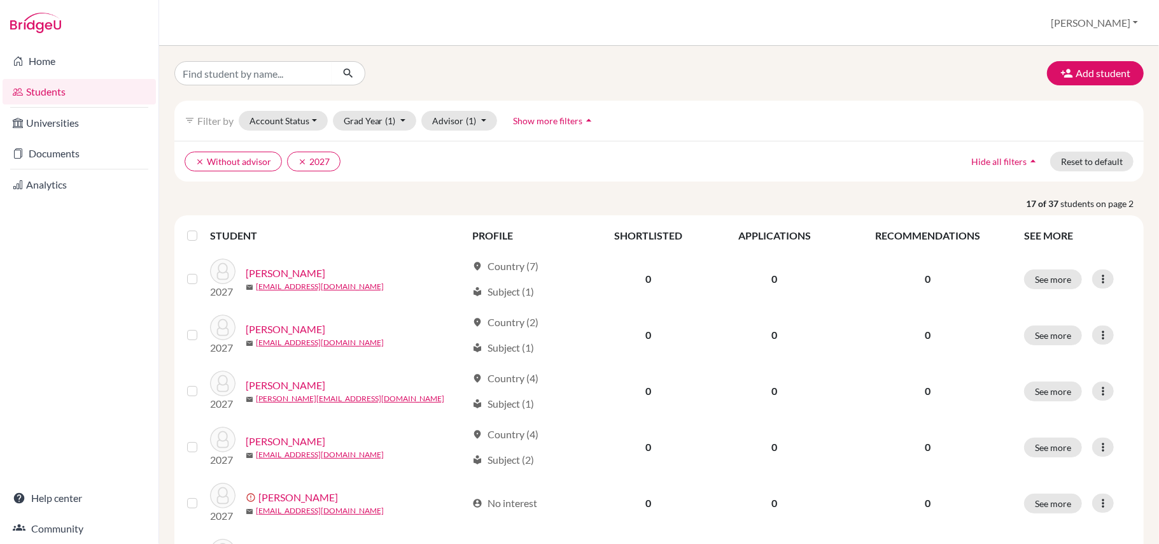
click at [594, 117] on icon "arrow_drop_up" at bounding box center [588, 120] width 13 height 13
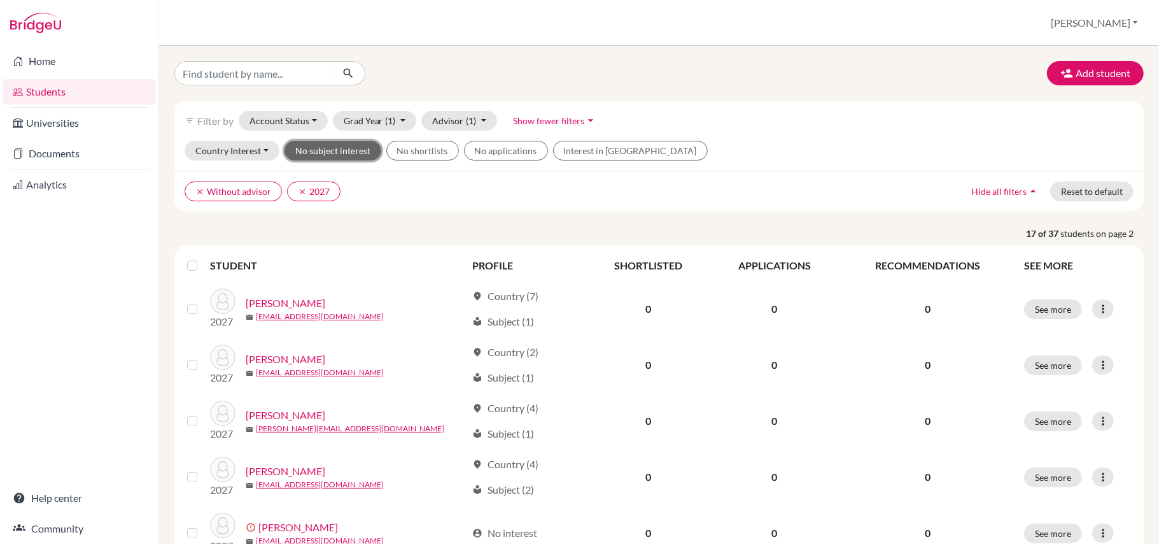
click at [311, 158] on button "No subject interest" at bounding box center [332, 151] width 97 height 20
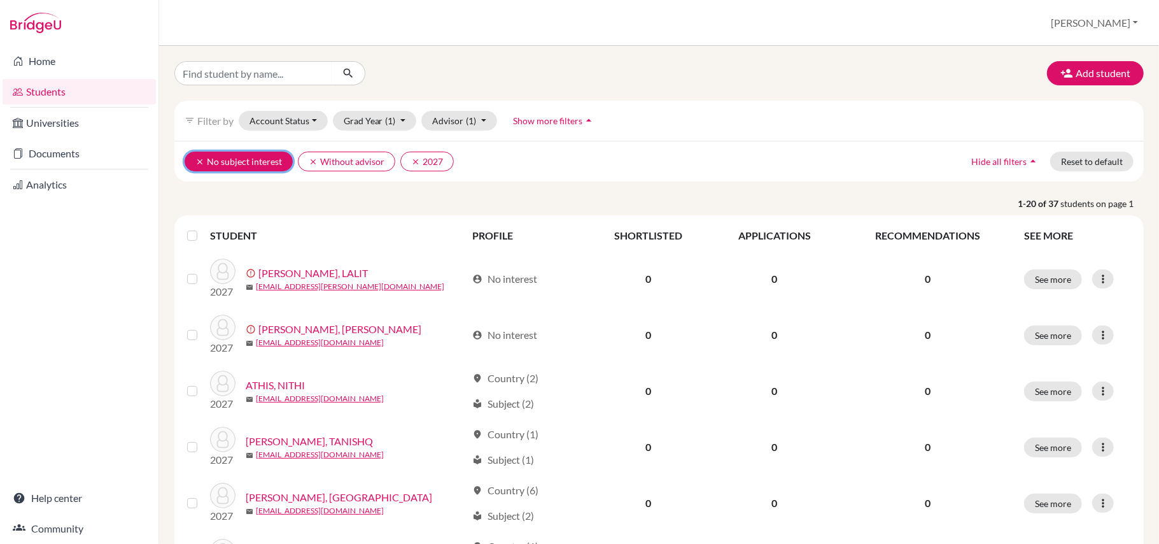
click at [200, 163] on icon "clear" at bounding box center [199, 161] width 9 height 9
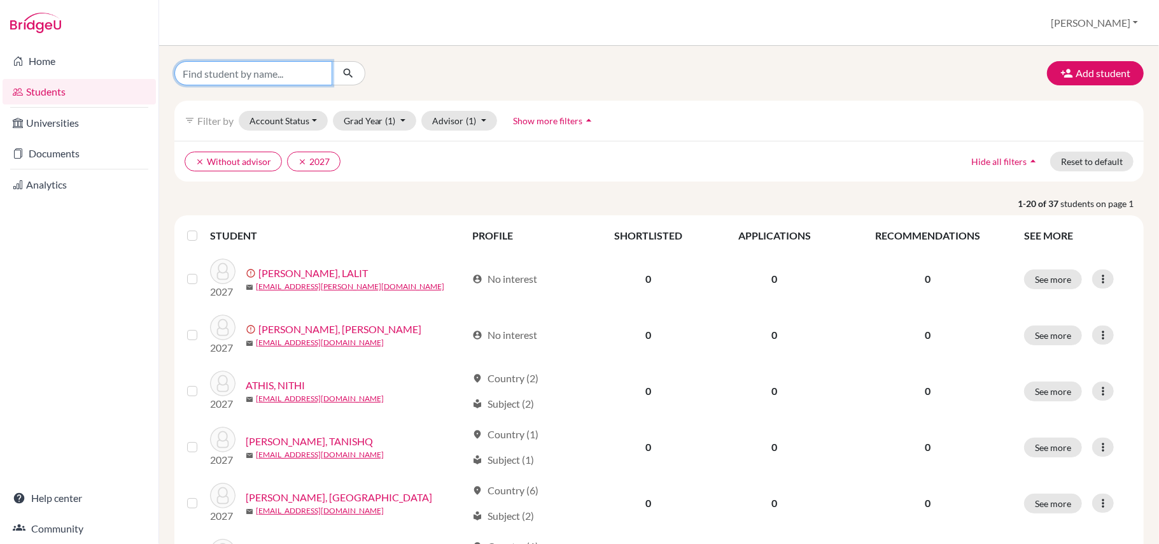
click at [232, 80] on input "Find student by name..." at bounding box center [253, 73] width 158 height 24
type input "arjun"
click button "submit" at bounding box center [349, 73] width 34 height 24
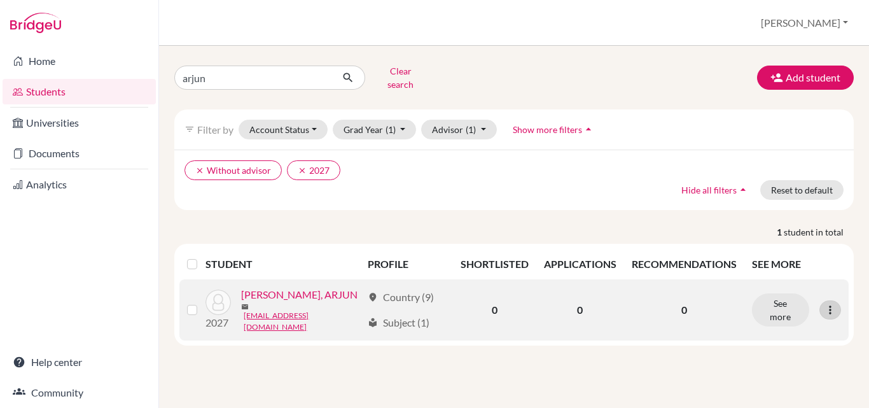
click at [790, 304] on icon at bounding box center [830, 310] width 13 height 13
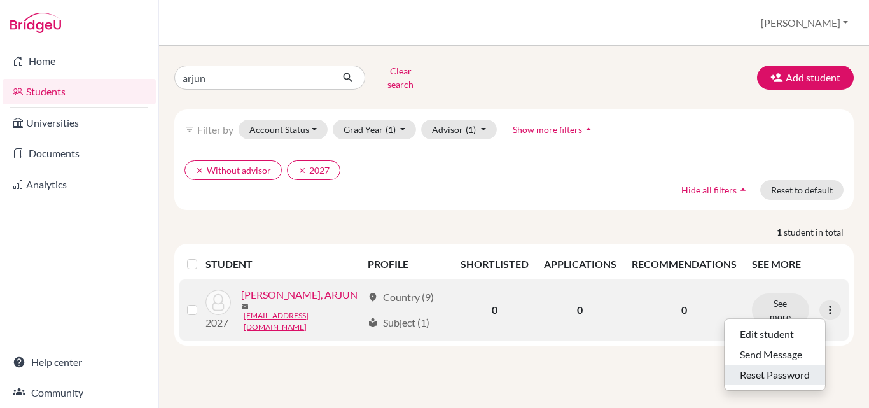
click at [785, 367] on button "Reset Password" at bounding box center [775, 375] width 101 height 20
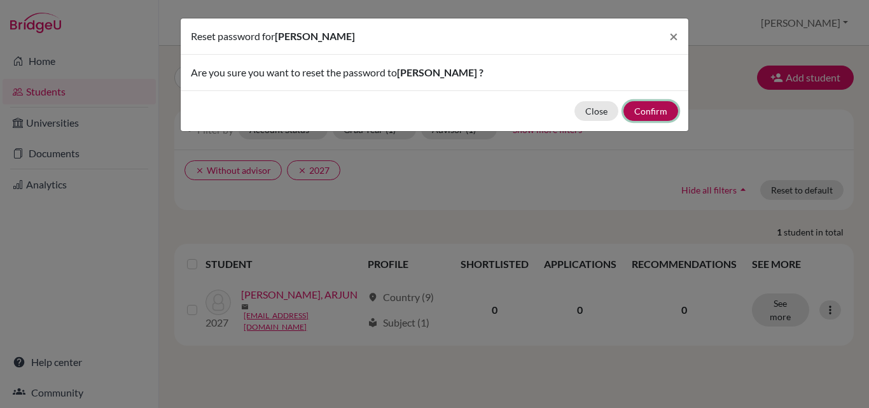
click at [653, 116] on button "Confirm" at bounding box center [651, 111] width 55 height 20
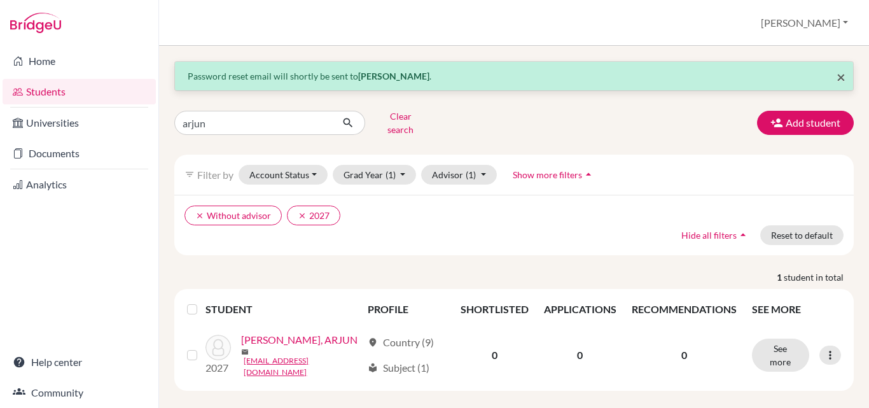
click at [790, 75] on span "×" at bounding box center [841, 76] width 9 height 18
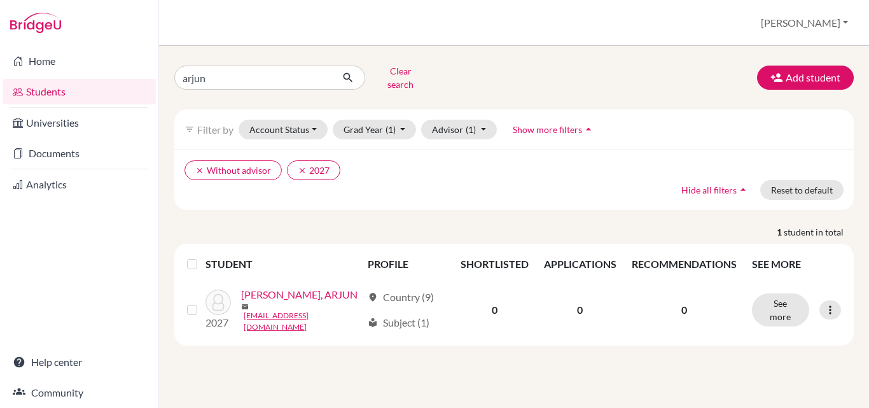
click at [496, 185] on div "clear Without advisor clear 2027 Hide all filters arrow_drop_up Reset to default" at bounding box center [514, 180] width 680 height 60
click at [217, 329] on div "STUDENT PROFILE SHORTLISTED APPLICATIONS RECOMMENDATIONS SEE MORE 2027 HANISH S…" at bounding box center [514, 295] width 680 height 102
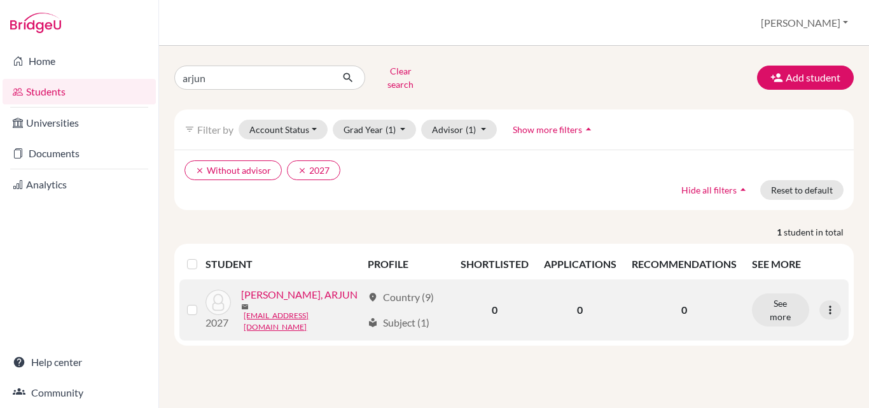
click at [202, 302] on label at bounding box center [202, 302] width 0 height 0
click at [0, 0] on input "checkbox" at bounding box center [0, 0] width 0 height 0
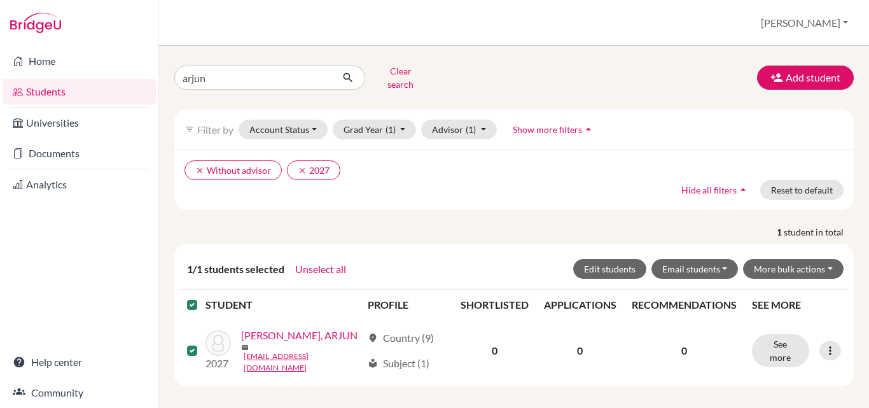
click at [281, 370] on div "arjun Clear search Add student filter_list Filter by Account Status Active acco…" at bounding box center [514, 227] width 710 height 362
click at [202, 297] on label at bounding box center [202, 297] width 0 height 0
click at [0, 0] on input "checkbox" at bounding box center [0, 0] width 0 height 0
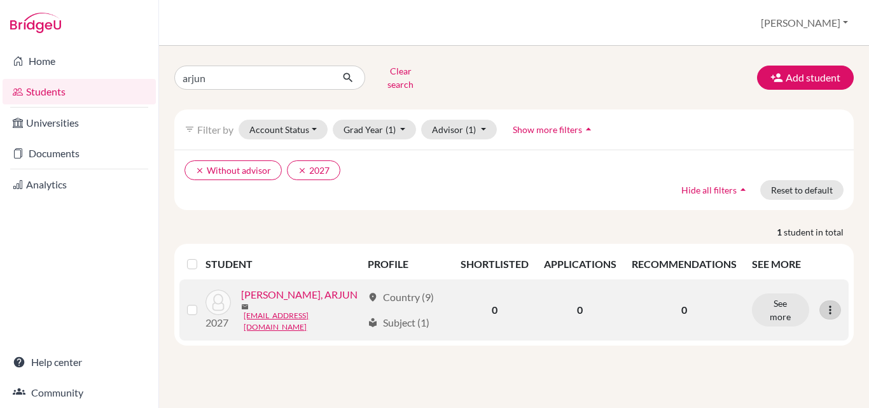
click at [790, 304] on icon at bounding box center [830, 310] width 13 height 13
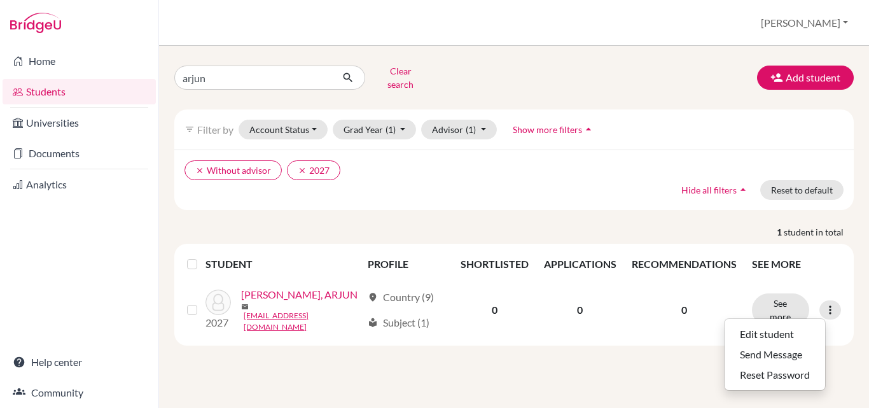
click at [435, 341] on div "arjun Clear search Add student filter_list Filter by Account Status Active acco…" at bounding box center [514, 227] width 710 height 362
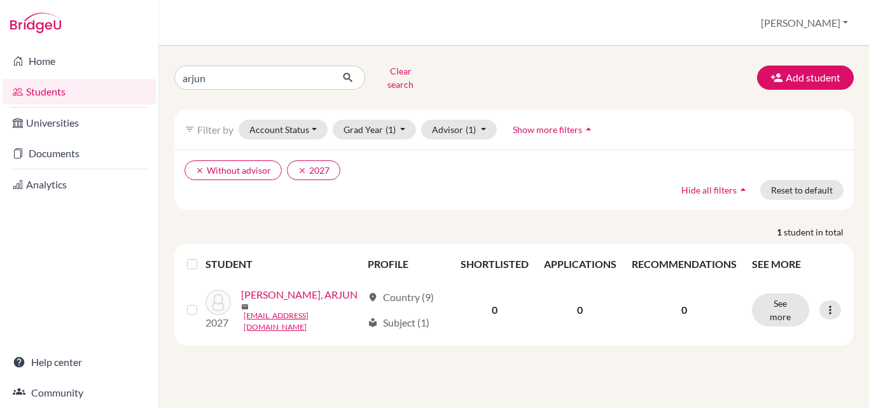
drag, startPoint x: 487, startPoint y: 159, endPoint x: 284, endPoint y: 159, distance: 203.0
click at [486, 160] on ul "clear Without advisor clear 2027" at bounding box center [432, 170] width 495 height 20
drag, startPoint x: 209, startPoint y: 73, endPoint x: 50, endPoint y: 83, distance: 160.1
click at [50, 83] on div "Home Students Universities Documents Analytics Help center Community Students o…" at bounding box center [434, 204] width 869 height 408
click at [409, 75] on button "Clear search" at bounding box center [400, 77] width 71 height 33
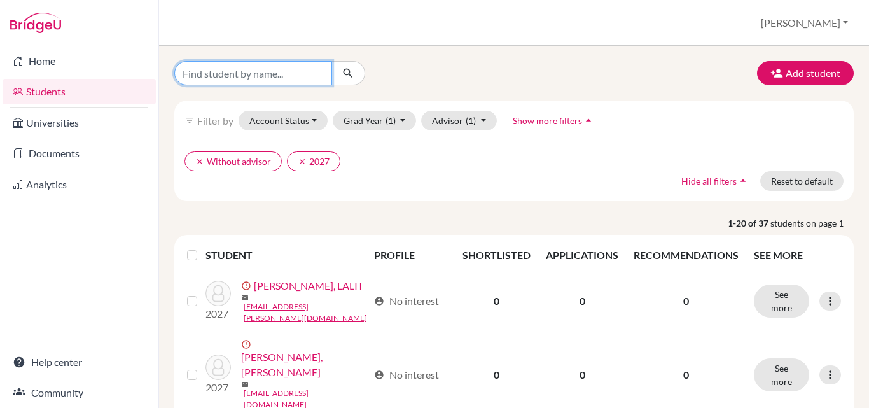
click at [304, 74] on input "Find student by name..." at bounding box center [253, 73] width 158 height 24
type input "kavy"
click at [359, 72] on button "submit" at bounding box center [349, 73] width 34 height 24
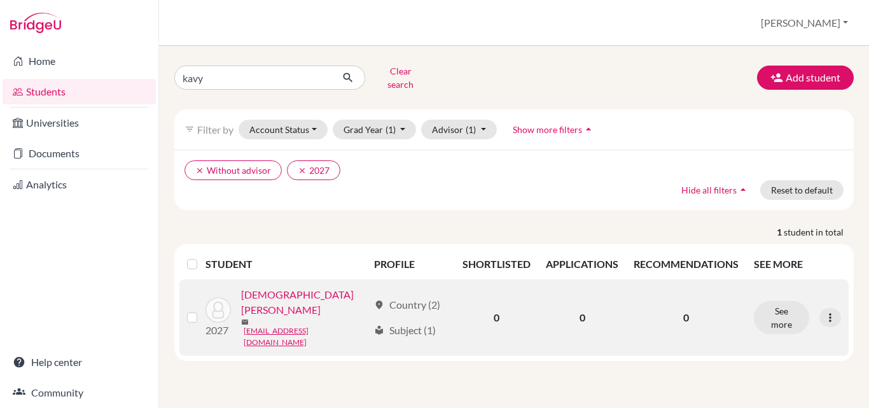
click at [416, 323] on div "local_library Subject (1)" at bounding box center [405, 330] width 62 height 15
click at [349, 318] on div "mail jirskavya7759@gmail.com" at bounding box center [304, 333] width 127 height 31
click at [286, 289] on link "SANGHVI, KAVYA" at bounding box center [304, 302] width 127 height 31
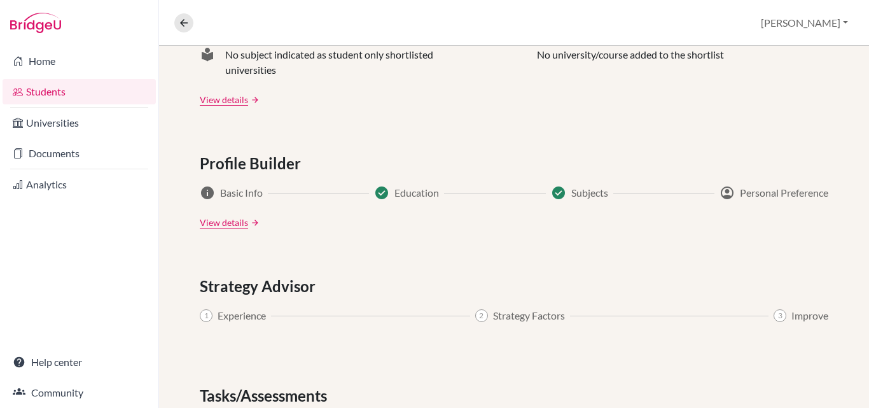
scroll to position [700, 0]
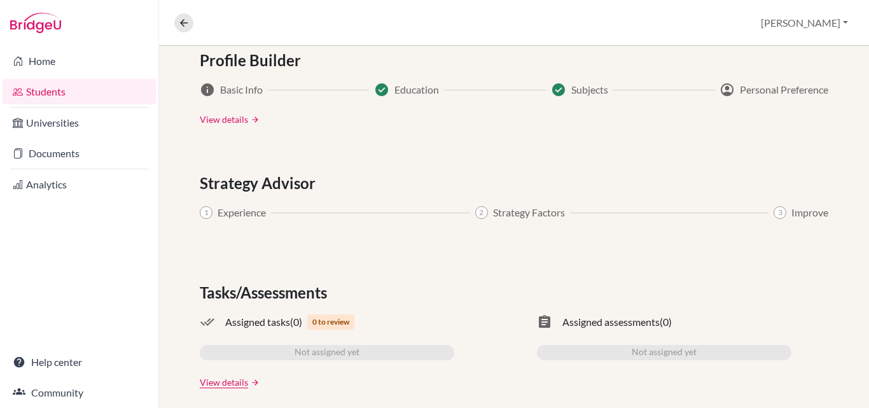
click at [229, 123] on link "View details" at bounding box center [224, 119] width 48 height 13
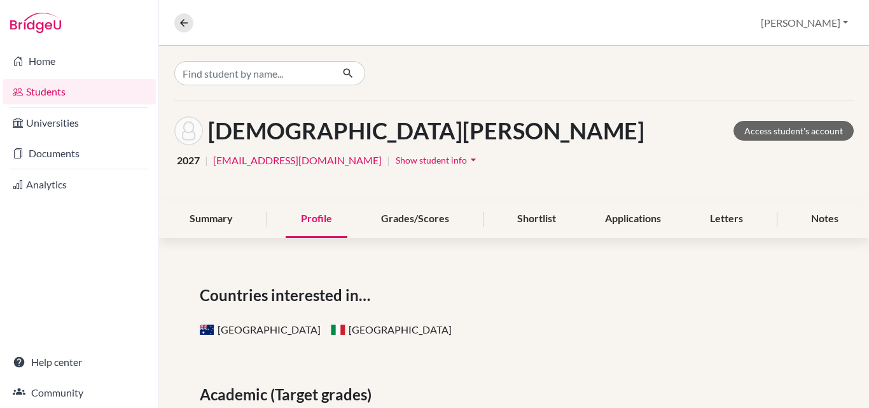
click at [50, 97] on link "Students" at bounding box center [79, 91] width 153 height 25
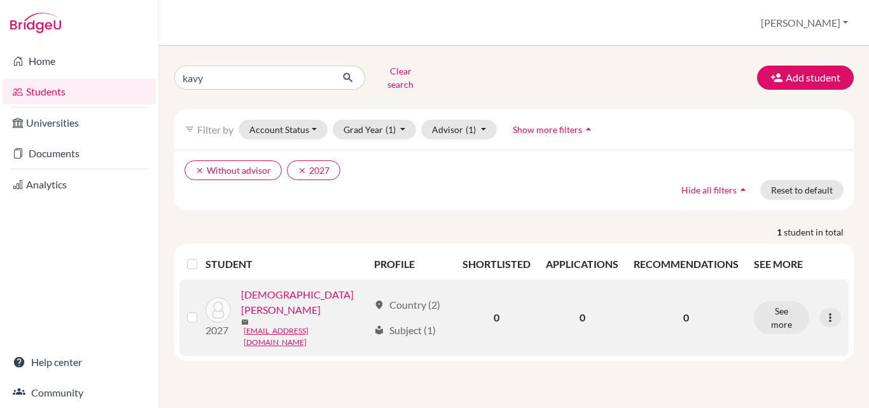
click at [272, 295] on link "[DEMOGRAPHIC_DATA][PERSON_NAME]" at bounding box center [304, 302] width 127 height 31
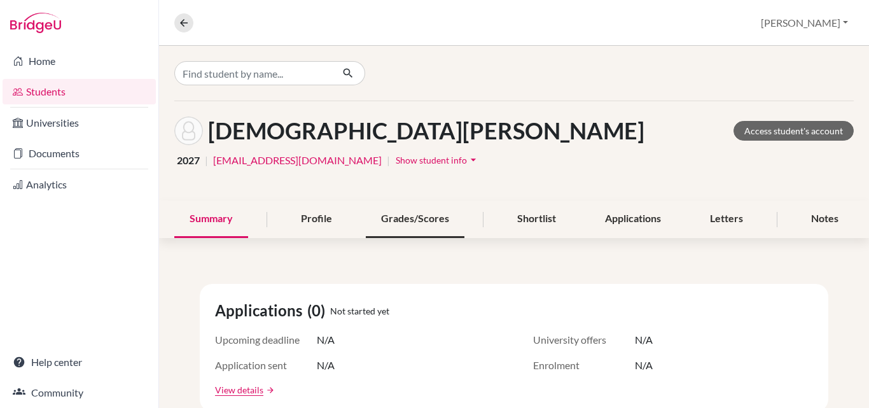
click at [428, 215] on div "Grades/Scores" at bounding box center [415, 219] width 99 height 38
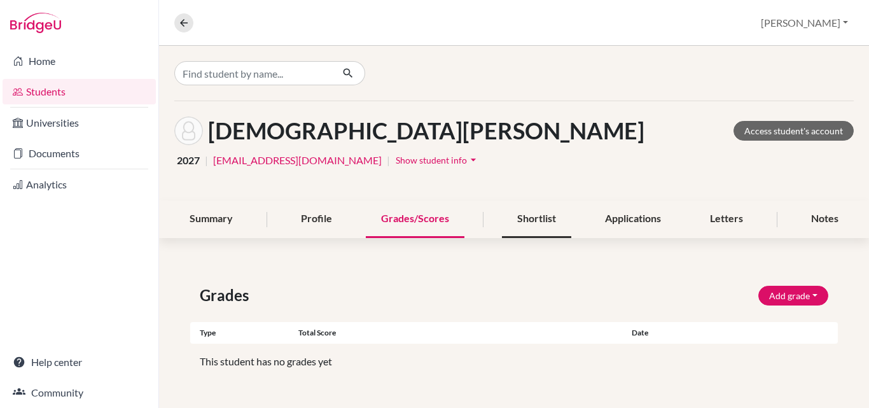
click at [523, 215] on div "Shortlist" at bounding box center [536, 219] width 69 height 38
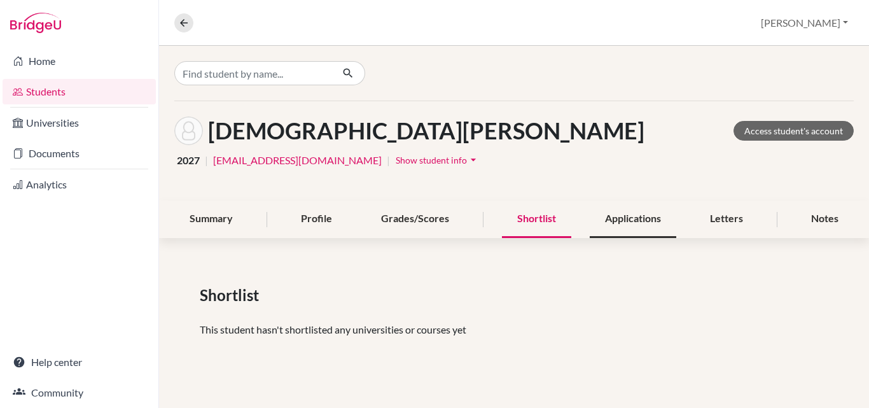
click at [638, 224] on div "Applications" at bounding box center [633, 219] width 87 height 38
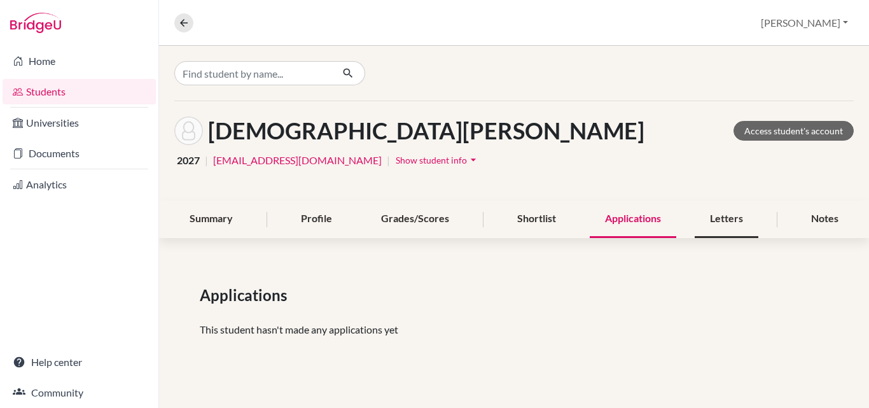
click at [727, 221] on div "Letters" at bounding box center [727, 219] width 64 height 38
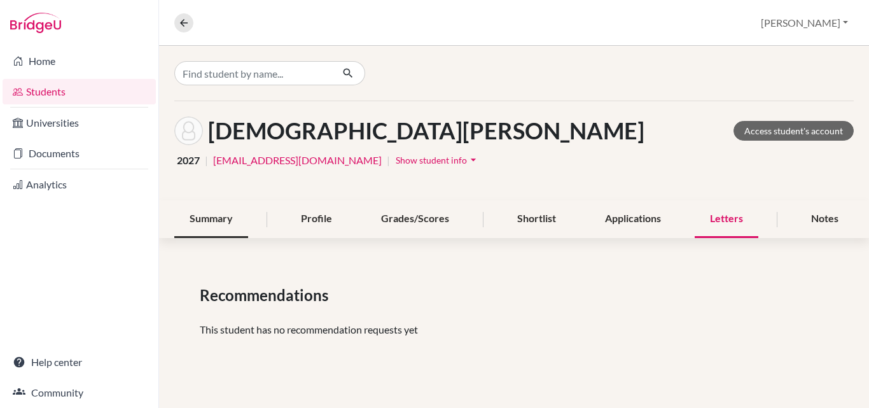
click at [236, 227] on div "Summary" at bounding box center [211, 219] width 74 height 38
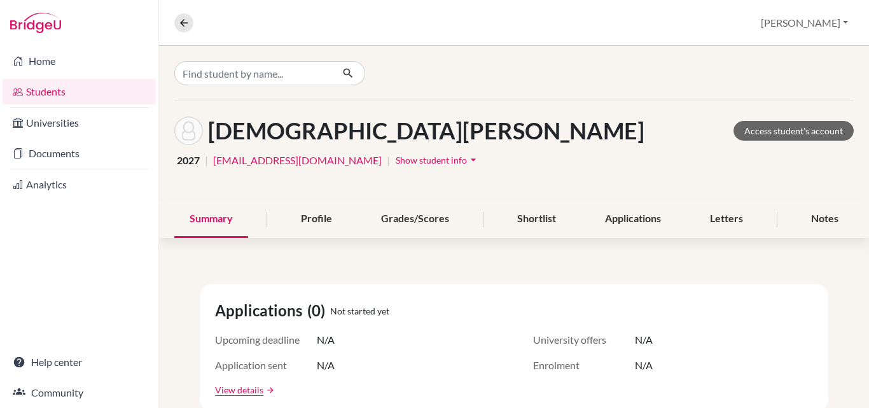
click at [38, 90] on link "Students" at bounding box center [79, 91] width 153 height 25
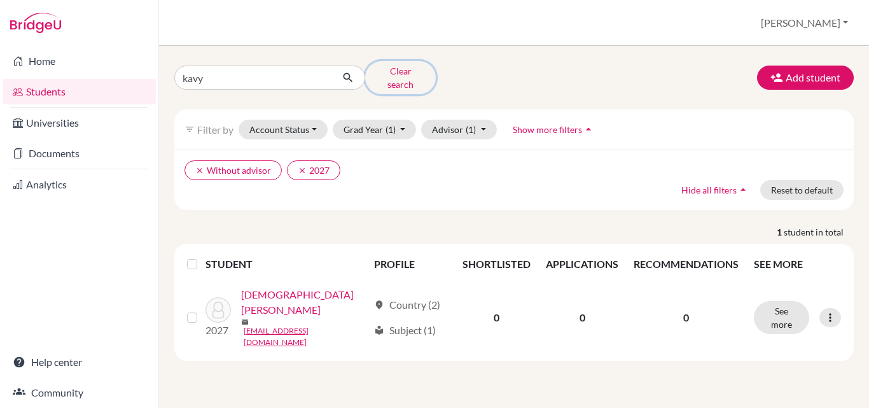
click at [382, 74] on button "Clear search" at bounding box center [400, 77] width 71 height 33
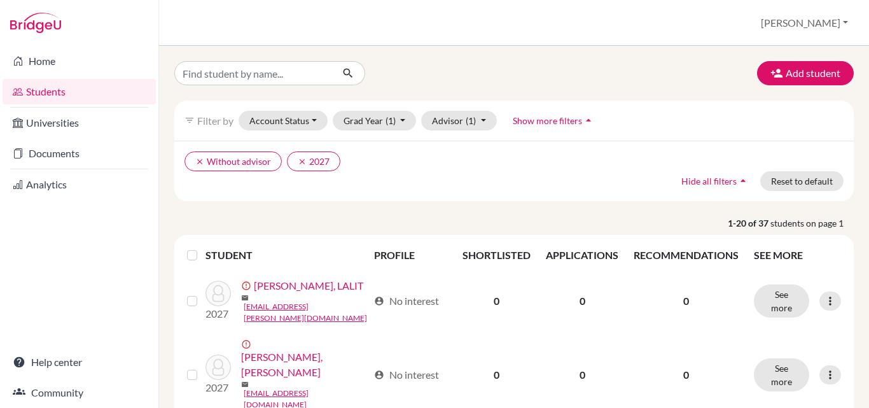
click at [202, 248] on label at bounding box center [202, 248] width 0 height 0
click at [0, 0] on input "checkbox" at bounding box center [0, 0] width 0 height 0
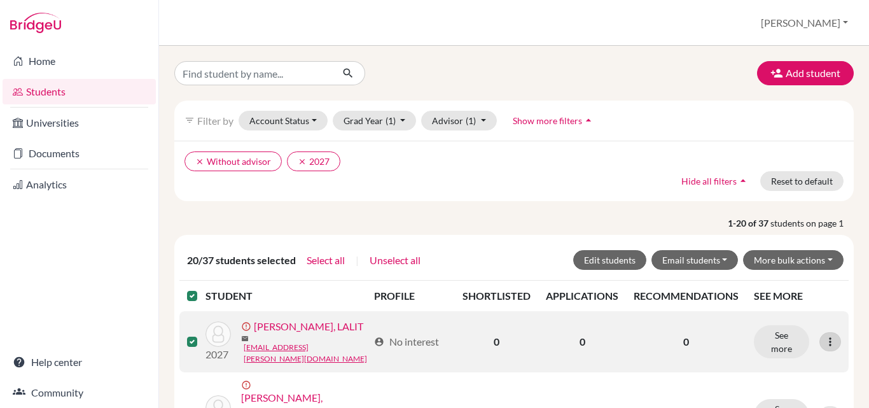
click at [824, 342] on icon at bounding box center [830, 341] width 13 height 13
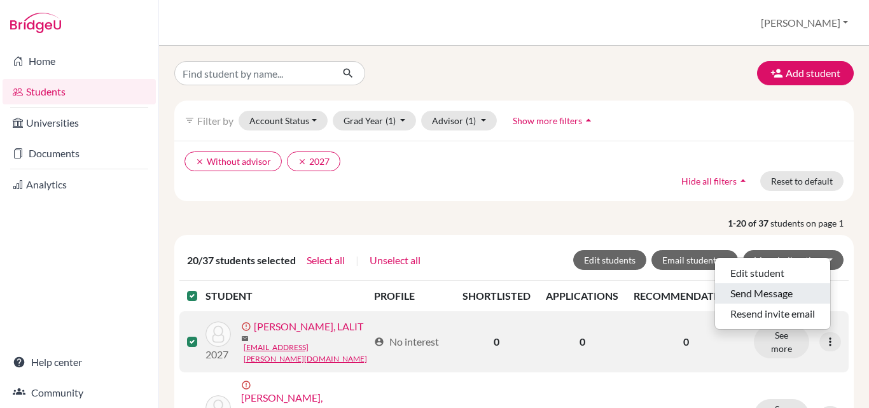
click at [778, 296] on button "Send Message" at bounding box center [772, 293] width 115 height 20
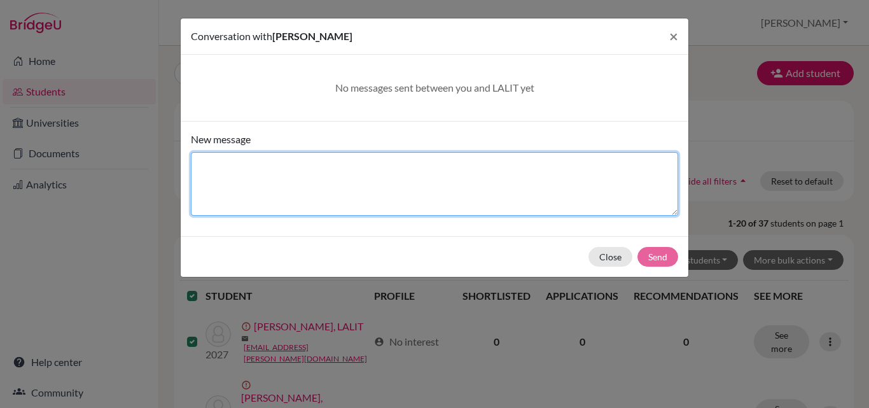
click at [270, 169] on textarea "New message" at bounding box center [435, 184] width 488 height 64
click at [312, 155] on textarea "New message" at bounding box center [435, 184] width 488 height 64
type textarea "T"
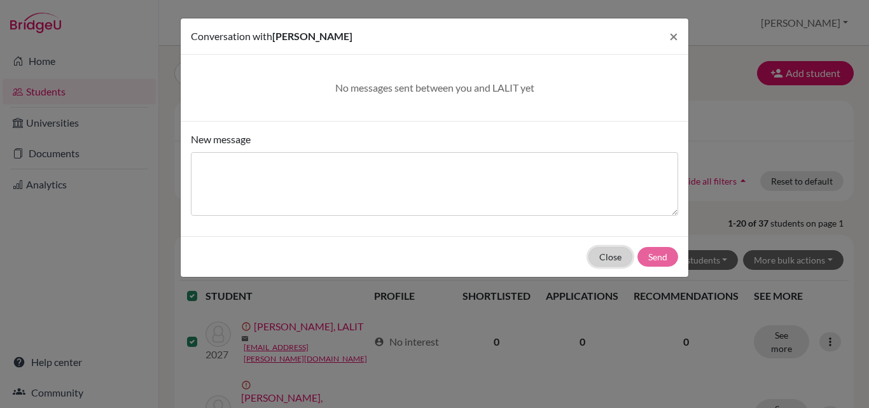
click at [605, 260] on button "Close" at bounding box center [611, 257] width 44 height 20
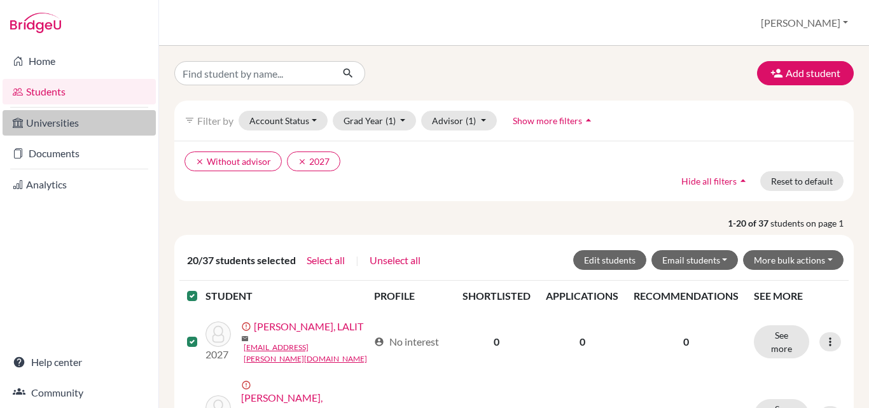
click at [34, 125] on link "Universities" at bounding box center [79, 122] width 153 height 25
